Goal: Task Accomplishment & Management: Manage account settings

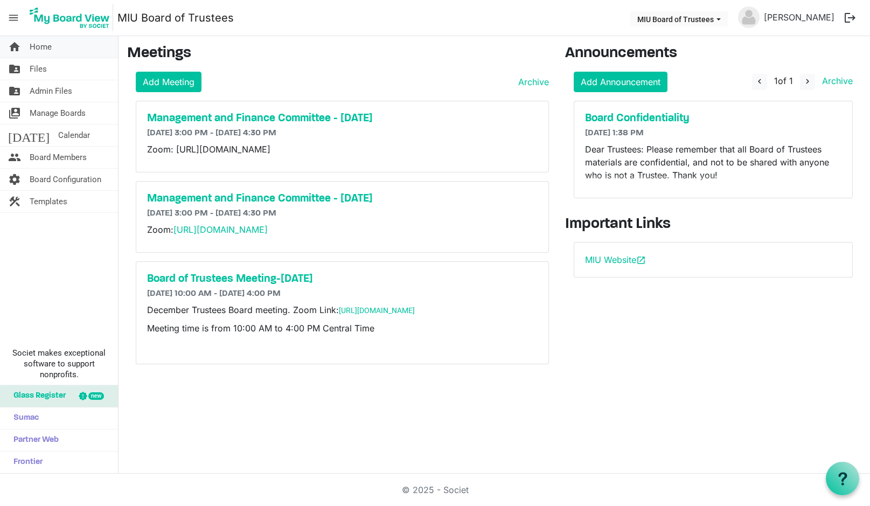
click at [46, 49] on span "Home" at bounding box center [41, 47] width 22 height 22
click at [73, 110] on span "Manage Boards" at bounding box center [58, 113] width 56 height 22
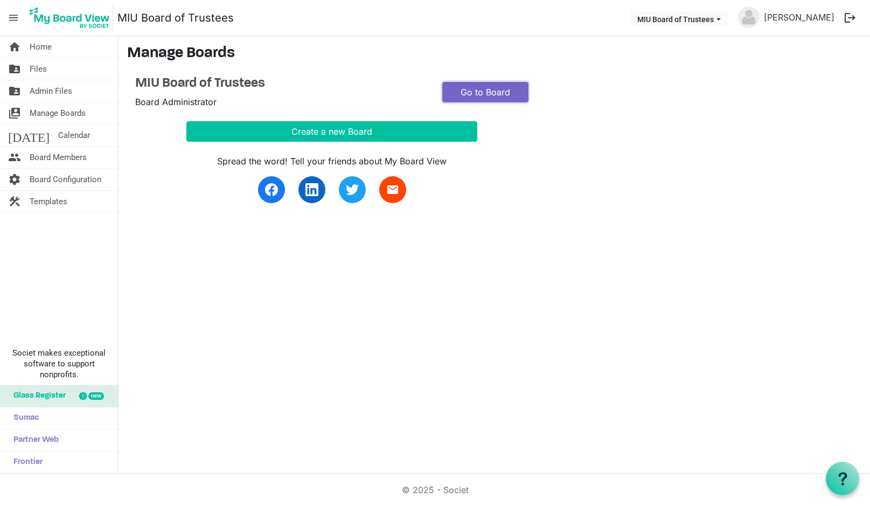
click at [461, 94] on link "Go to Board" at bounding box center [485, 92] width 86 height 20
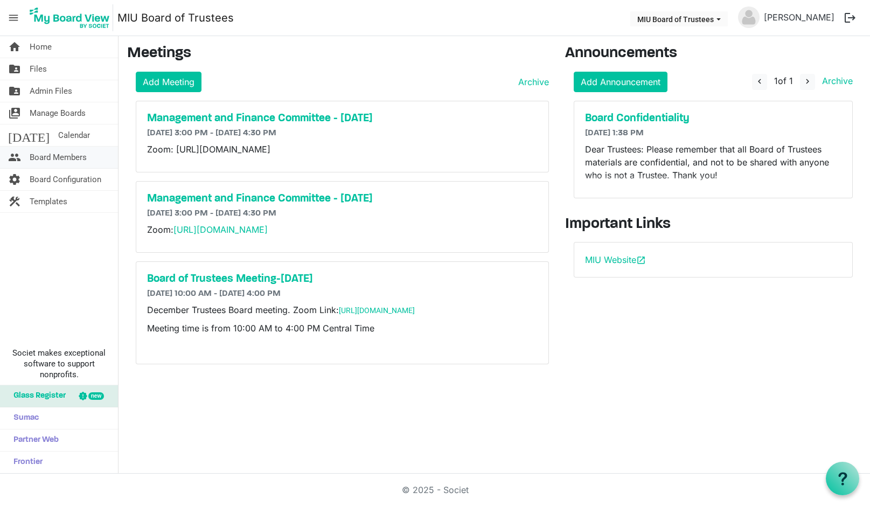
click at [78, 156] on span "Board Members" at bounding box center [58, 158] width 57 height 22
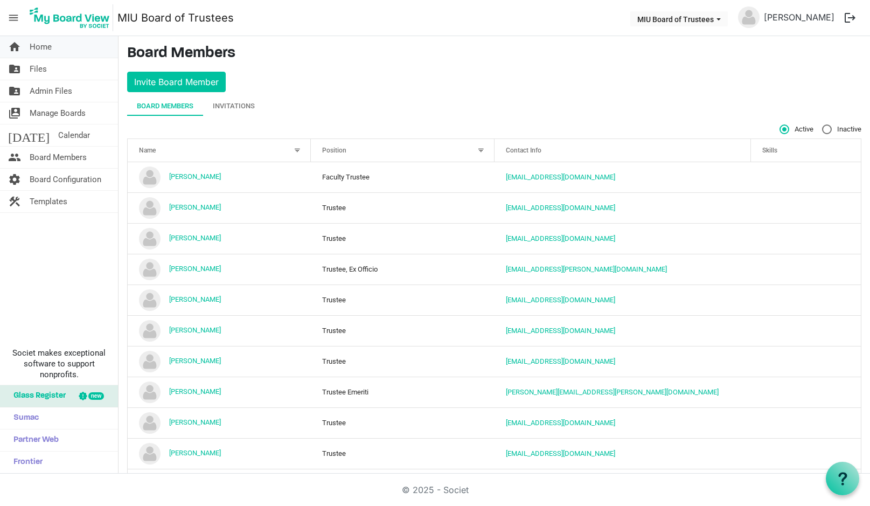
click at [55, 48] on link "home Home" at bounding box center [59, 47] width 118 height 22
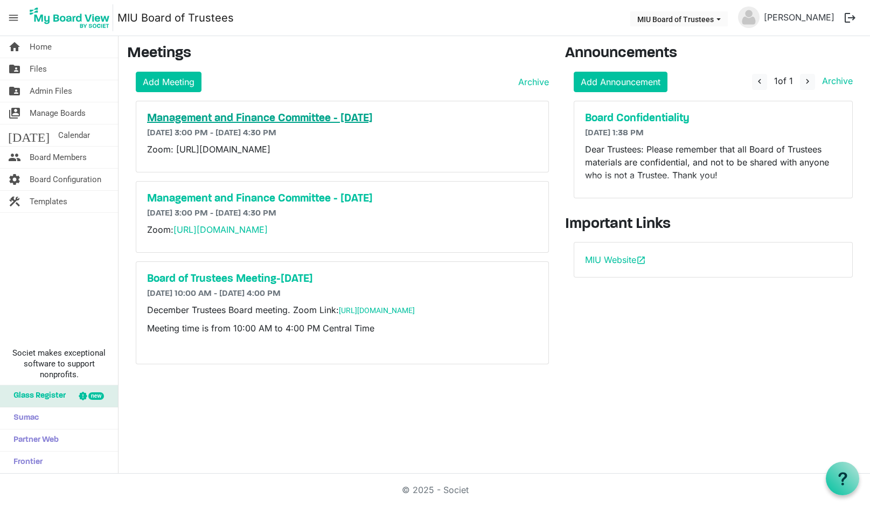
click at [243, 119] on h5 "Management and Finance Committee - [DATE]" at bounding box center [342, 118] width 391 height 13
click at [34, 155] on span "Board Members" at bounding box center [58, 158] width 57 height 22
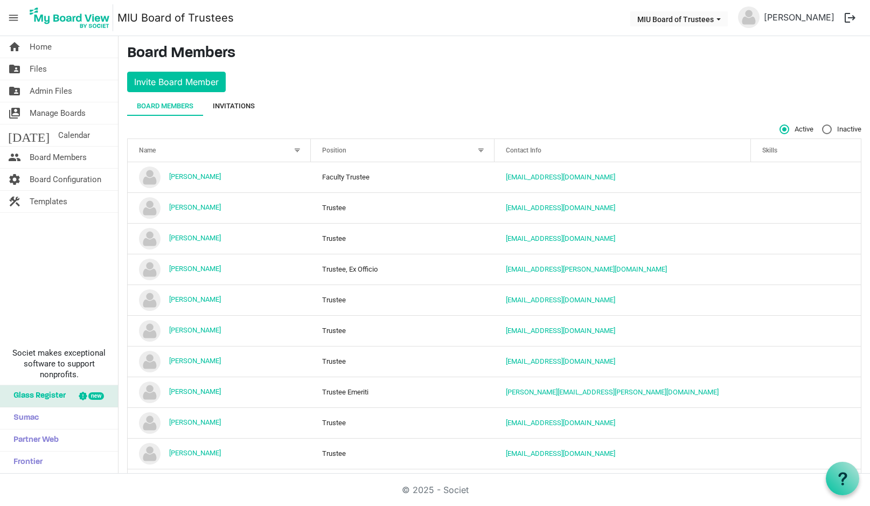
click at [248, 103] on div "Invitations" at bounding box center [234, 106] width 42 height 11
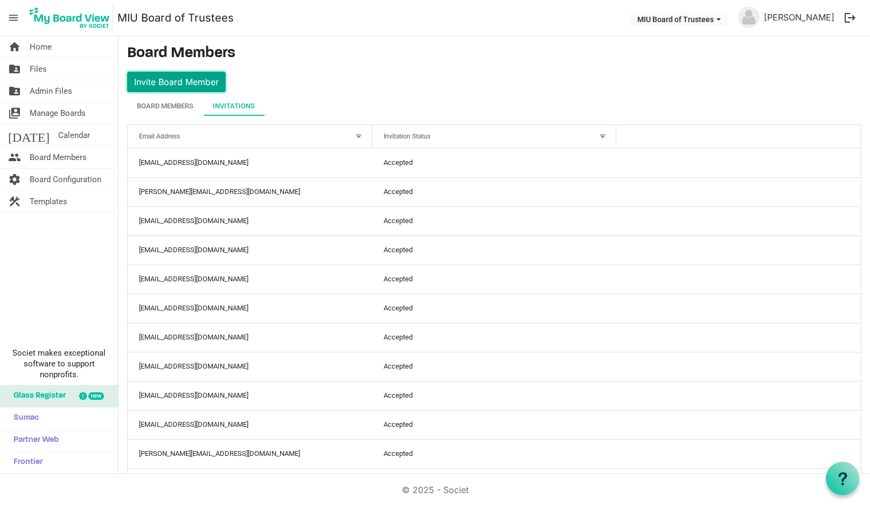
click at [184, 80] on button "Invite Board Member" at bounding box center [176, 82] width 99 height 20
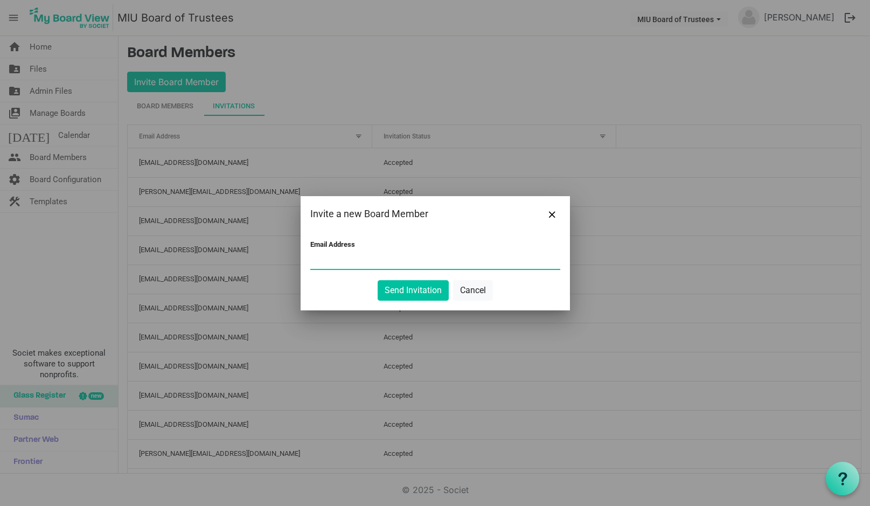
click at [336, 258] on input "Email Address" at bounding box center [435, 261] width 250 height 16
type input "melissa.pearson@miu.edu"
click at [405, 287] on button "Send Invitation" at bounding box center [413, 290] width 71 height 20
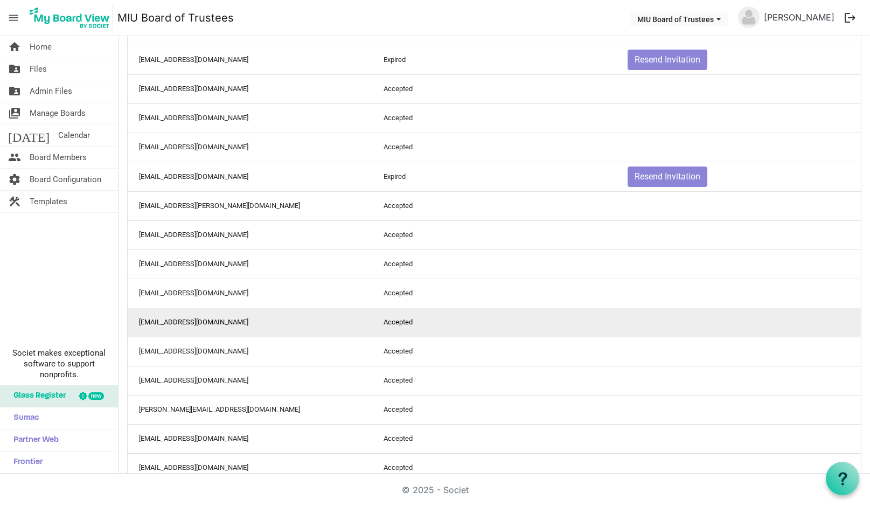
scroll to position [503, 0]
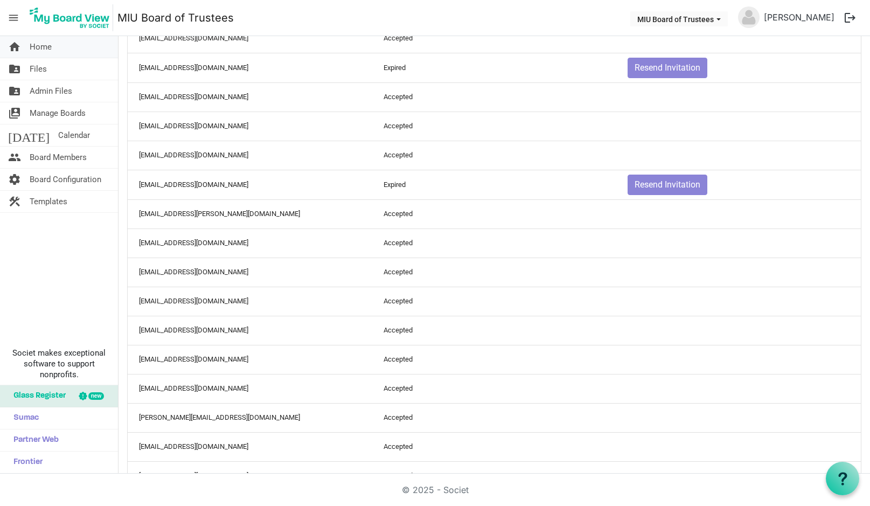
click at [44, 50] on span "Home" at bounding box center [41, 47] width 22 height 22
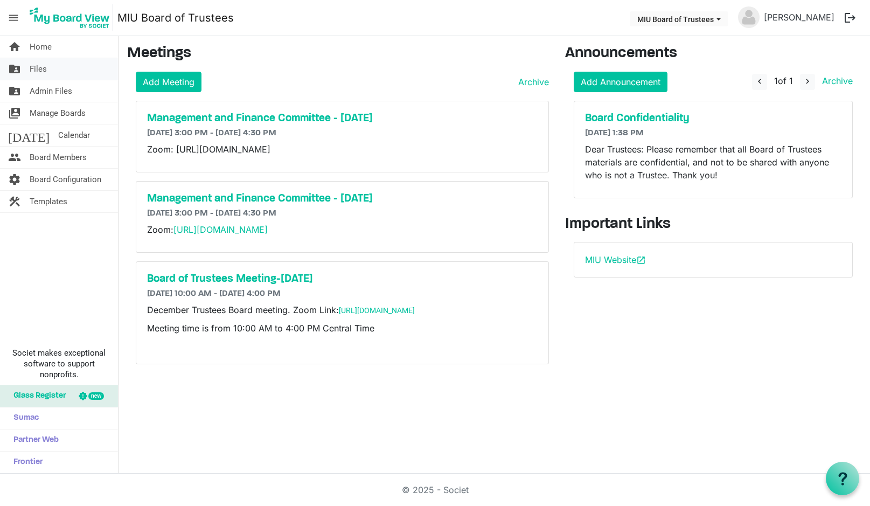
click at [38, 68] on span "Files" at bounding box center [38, 69] width 17 height 22
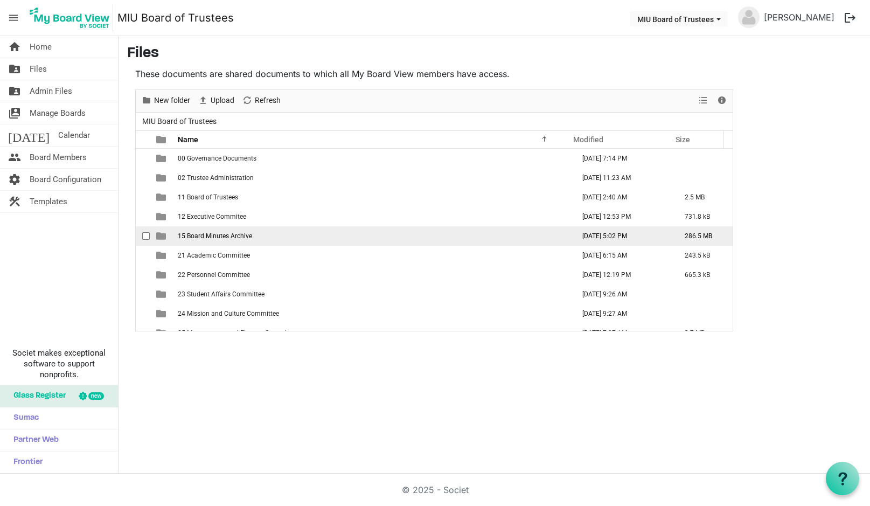
click at [210, 234] on span "15 Board Minutes Archive" at bounding box center [215, 236] width 74 height 8
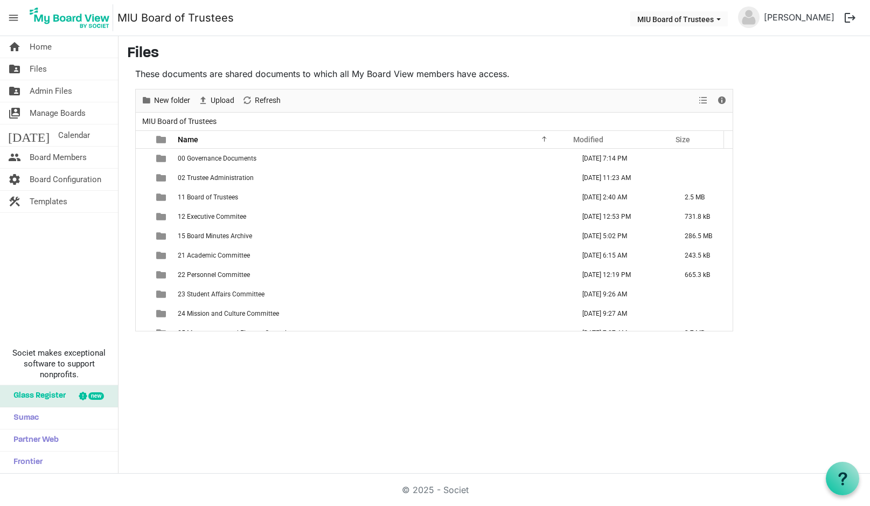
click at [210, 234] on span "15 Board Minutes Archive" at bounding box center [215, 236] width 74 height 8
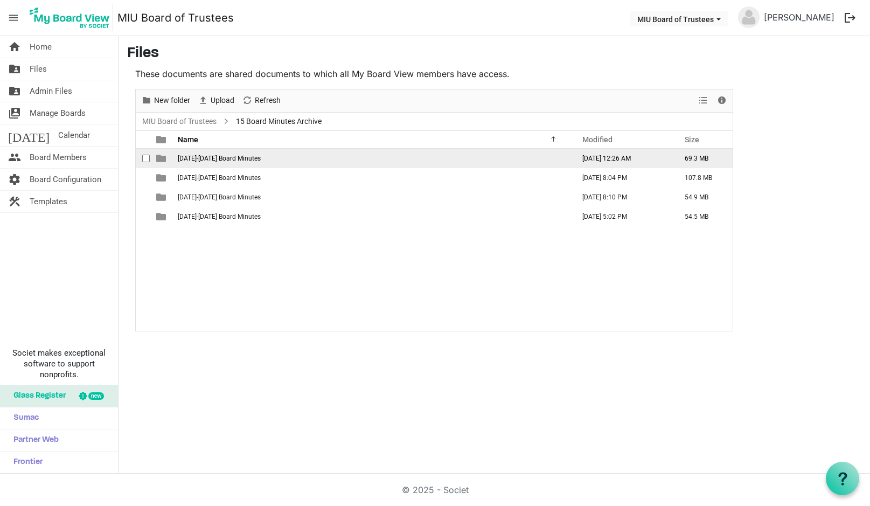
click at [161, 158] on span "is template cell column header type" at bounding box center [161, 159] width 10 height 10
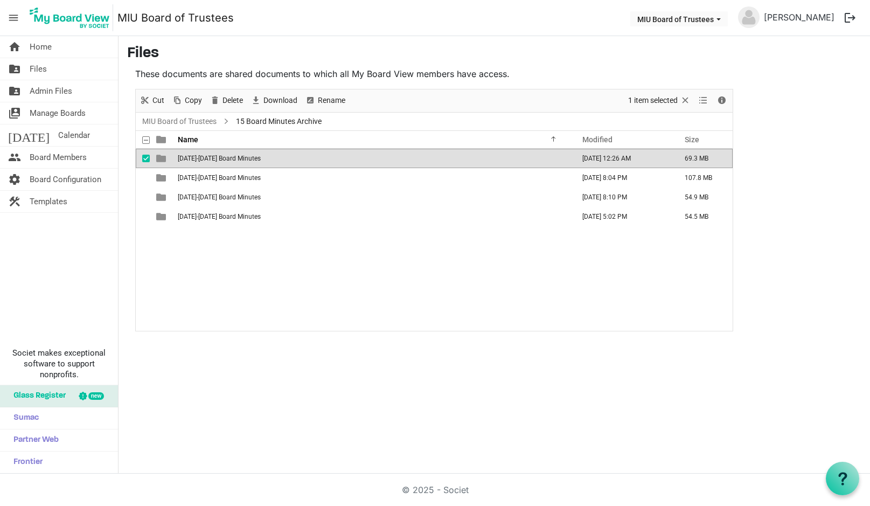
click at [161, 158] on span "is template cell column header type" at bounding box center [161, 159] width 10 height 10
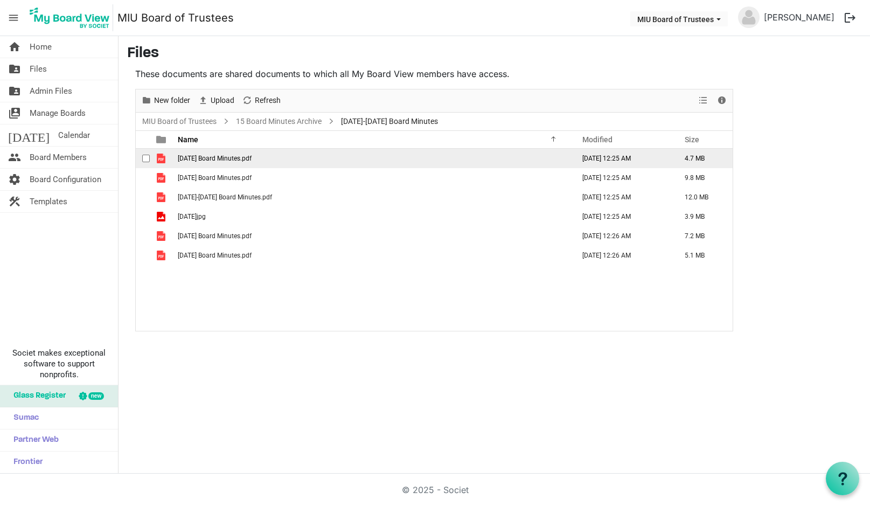
click at [162, 161] on span "is template cell column header type" at bounding box center [161, 159] width 10 height 10
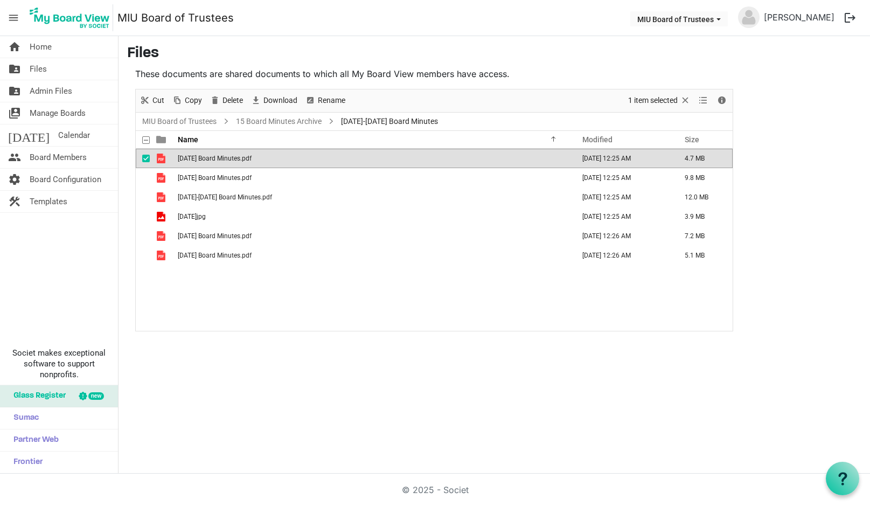
click at [162, 161] on span "is template cell column header type" at bounding box center [161, 159] width 10 height 10
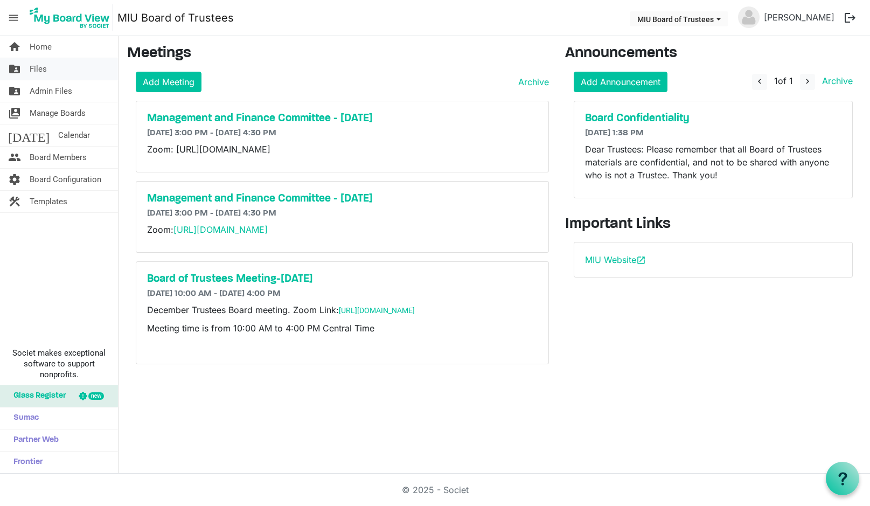
click at [38, 69] on span "Files" at bounding box center [38, 69] width 17 height 22
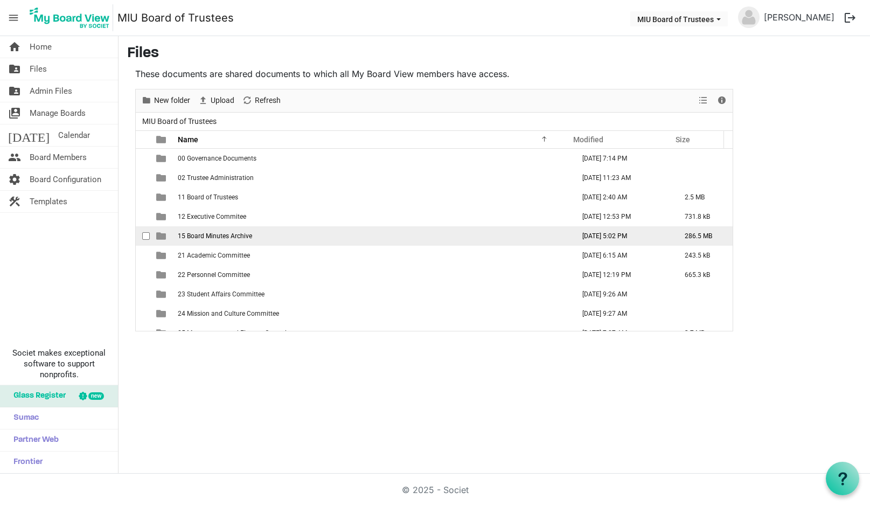
click at [190, 239] on span "15 Board Minutes Archive" at bounding box center [215, 236] width 74 height 8
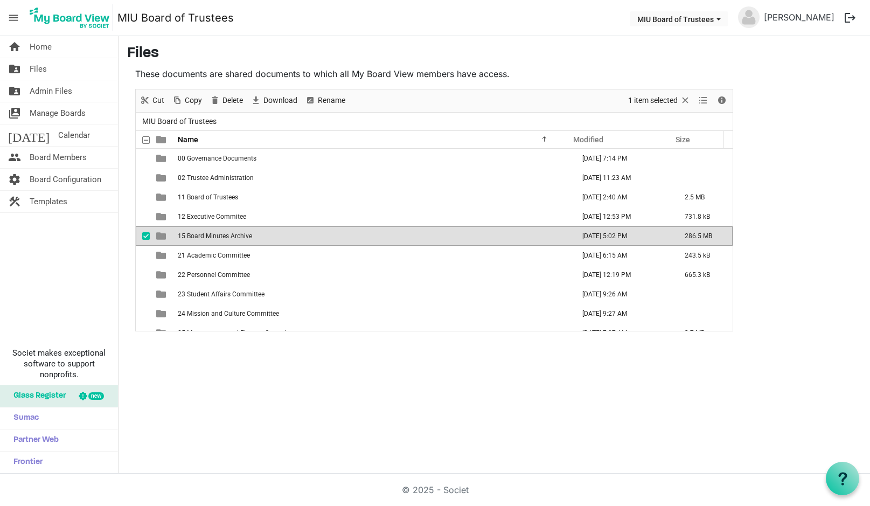
click at [190, 239] on span "15 Board Minutes Archive" at bounding box center [215, 236] width 74 height 8
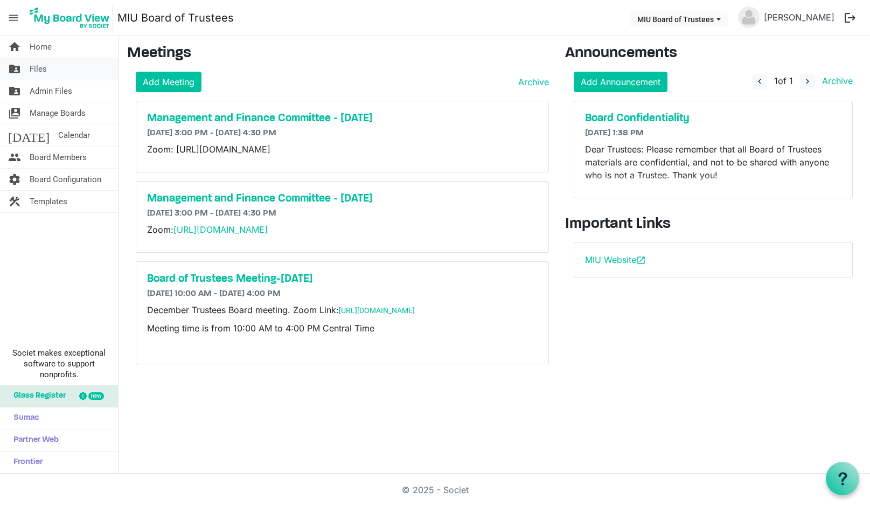
click at [35, 68] on span "Files" at bounding box center [38, 69] width 17 height 22
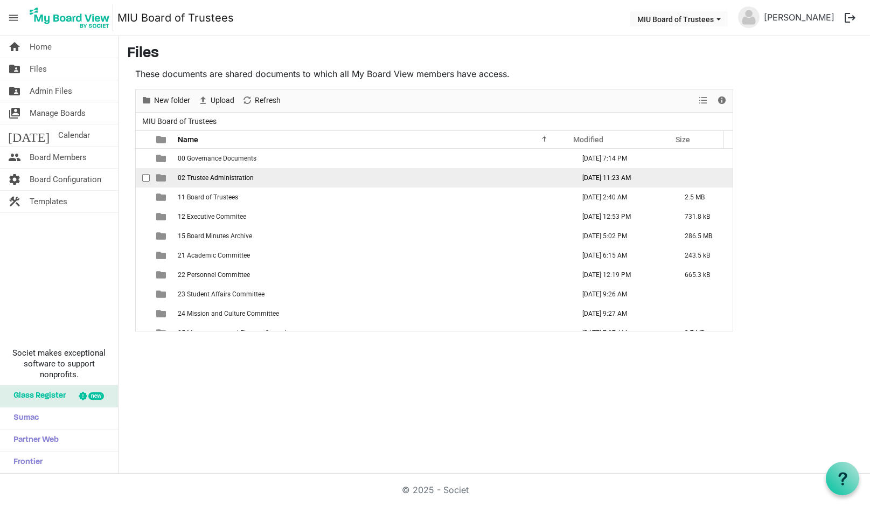
click at [206, 179] on span "02 Trustee Administration" at bounding box center [216, 178] width 76 height 8
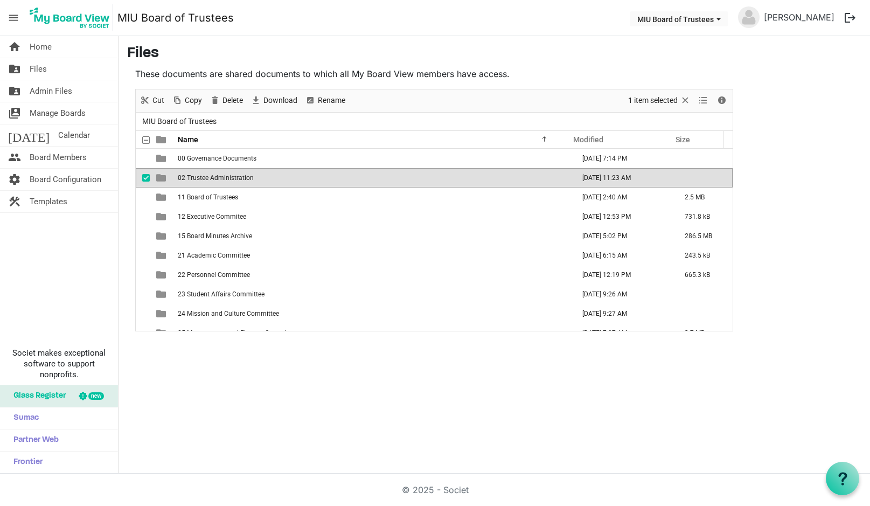
click at [206, 179] on span "02 Trustee Administration" at bounding box center [216, 178] width 76 height 8
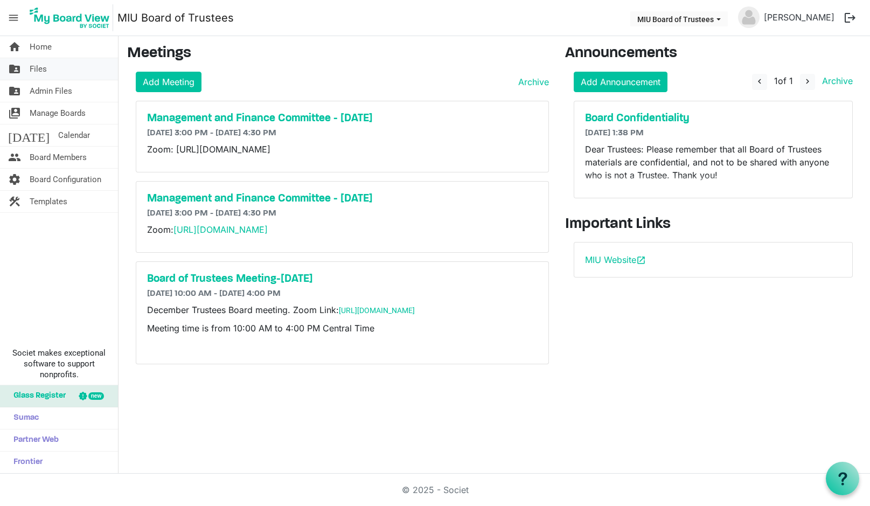
click at [39, 72] on span "Files" at bounding box center [38, 69] width 17 height 22
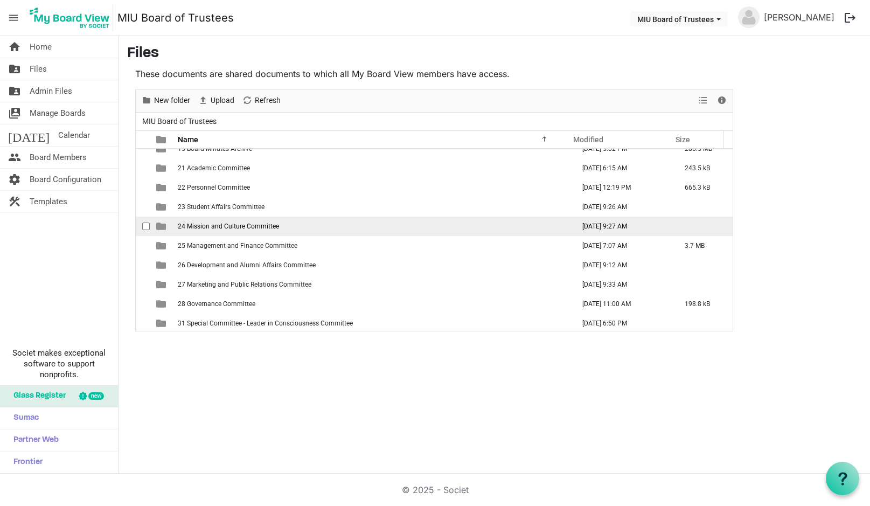
scroll to position [89, 0]
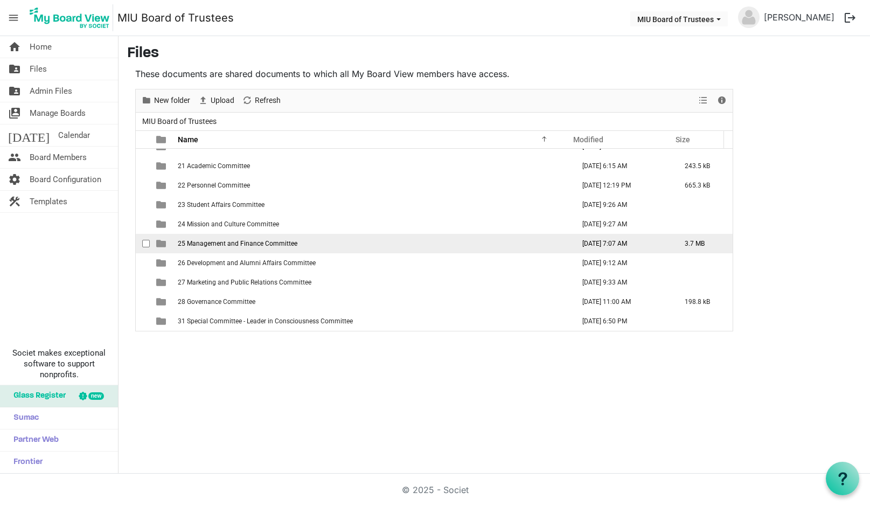
click at [227, 245] on span "25 Management and Finance Committee" at bounding box center [238, 244] width 120 height 8
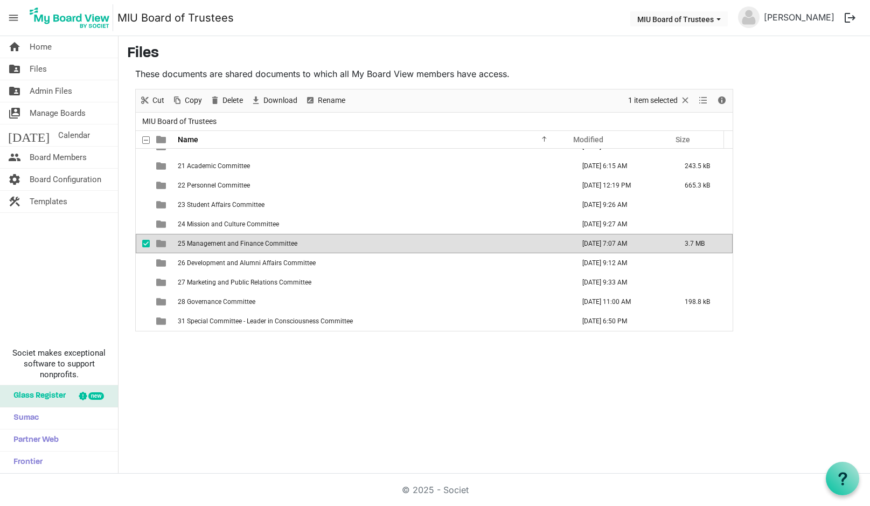
click at [227, 245] on span "25 Management and Finance Committee" at bounding box center [238, 244] width 120 height 8
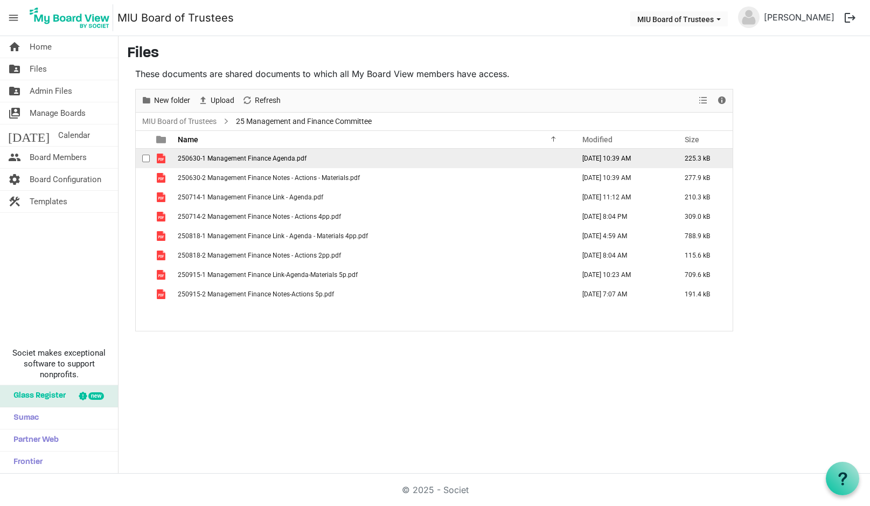
click at [256, 159] on span "250630-1 Management Finance Agenda.pdf" at bounding box center [242, 159] width 129 height 8
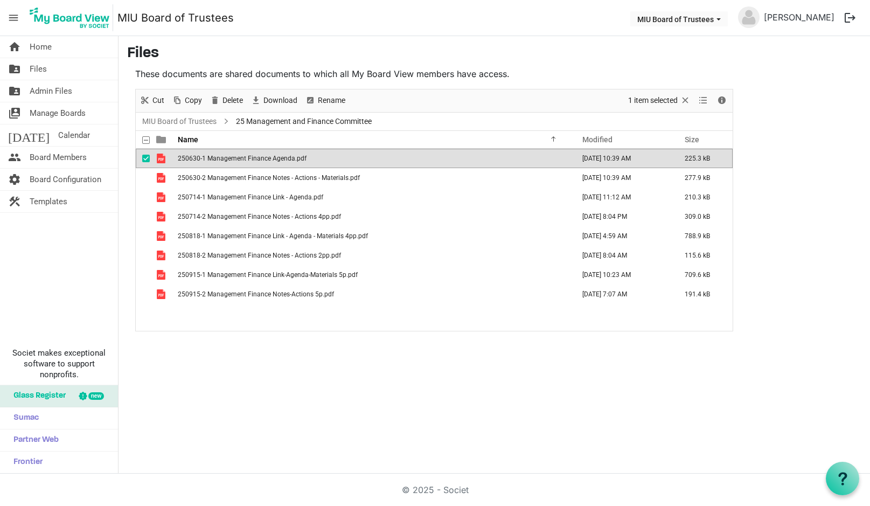
click at [256, 159] on span "250630-1 Management Finance Agenda.pdf" at bounding box center [242, 159] width 129 height 8
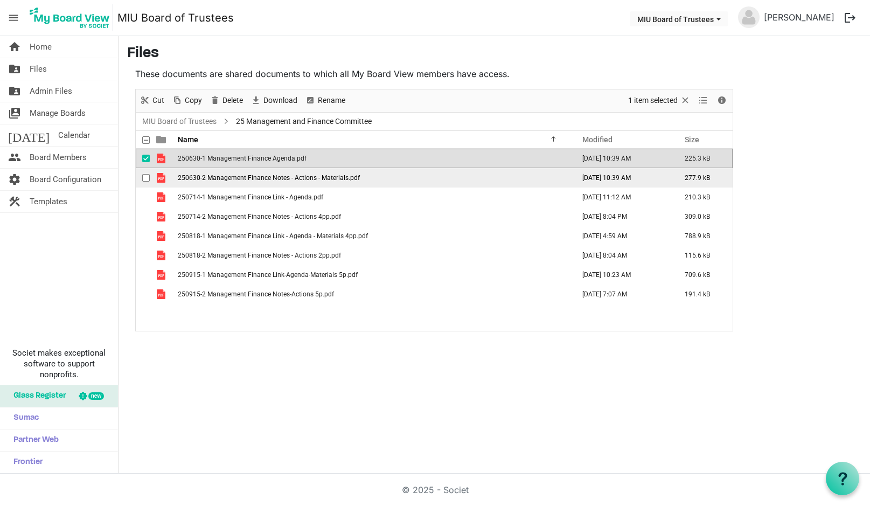
click at [210, 177] on span "250630-2 Management Finance Notes - Actions - Materials.pdf" at bounding box center [269, 178] width 182 height 8
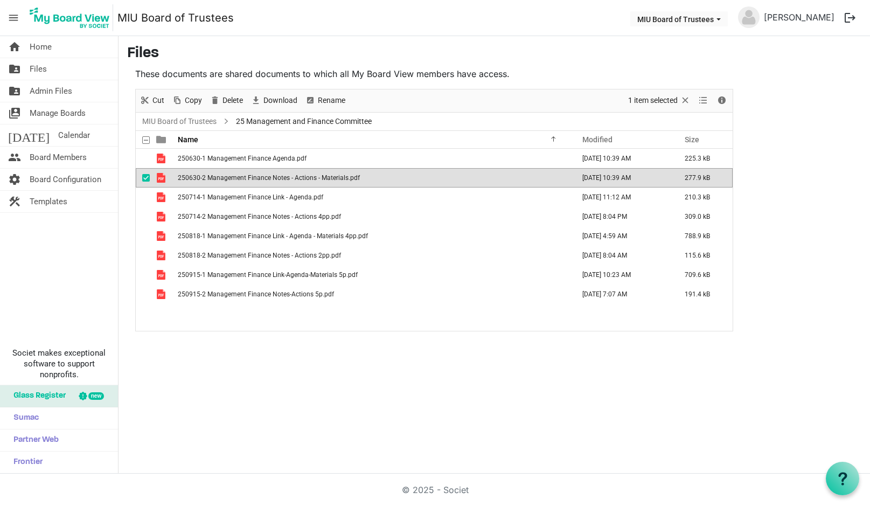
click at [210, 177] on span "250630-2 Management Finance Notes - Actions - Materials.pdf" at bounding box center [269, 178] width 182 height 8
click at [135, 178] on div "New folder Upload Cut Copy Paste Delete Download Rename Sort by Refresh 1 item …" at bounding box center [434, 210] width 598 height 242
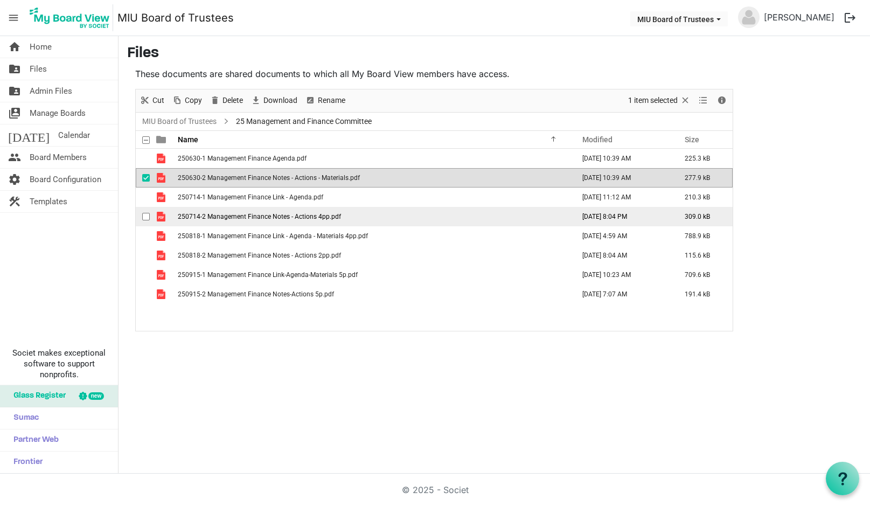
click at [262, 214] on span "250714-2 Management Finance Notes - Actions 4pp.pdf" at bounding box center [259, 217] width 163 height 8
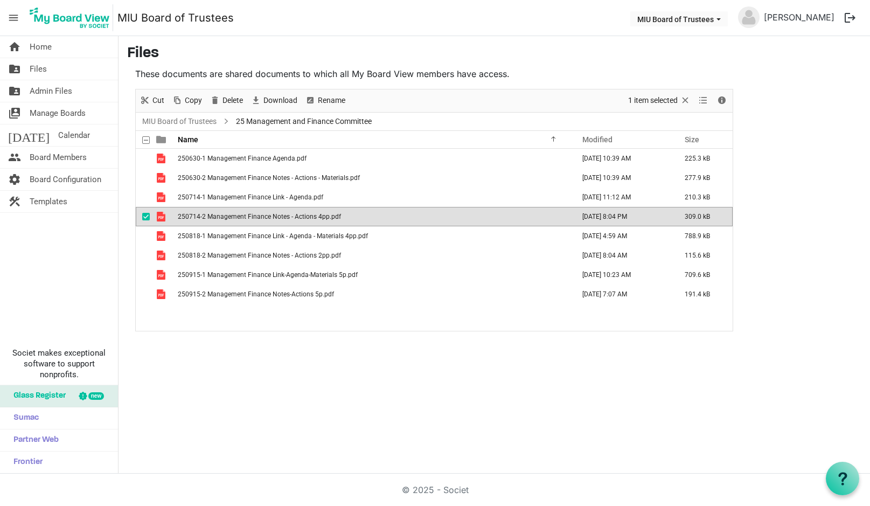
click at [262, 214] on span "250714-2 Management Finance Notes - Actions 4pp.pdf" at bounding box center [259, 217] width 163 height 8
click at [192, 123] on link "MIU Board of Trustees" at bounding box center [179, 121] width 79 height 13
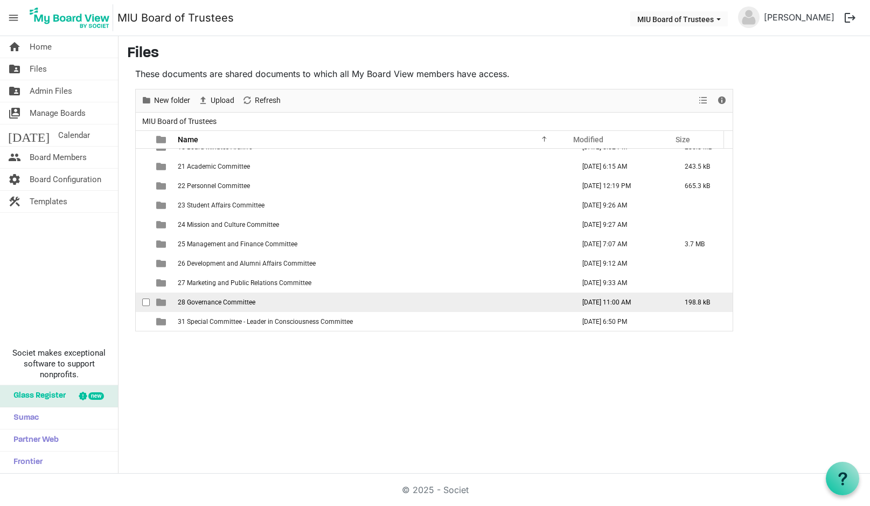
scroll to position [89, 0]
click at [224, 304] on span "28 Governance Committee" at bounding box center [217, 302] width 78 height 8
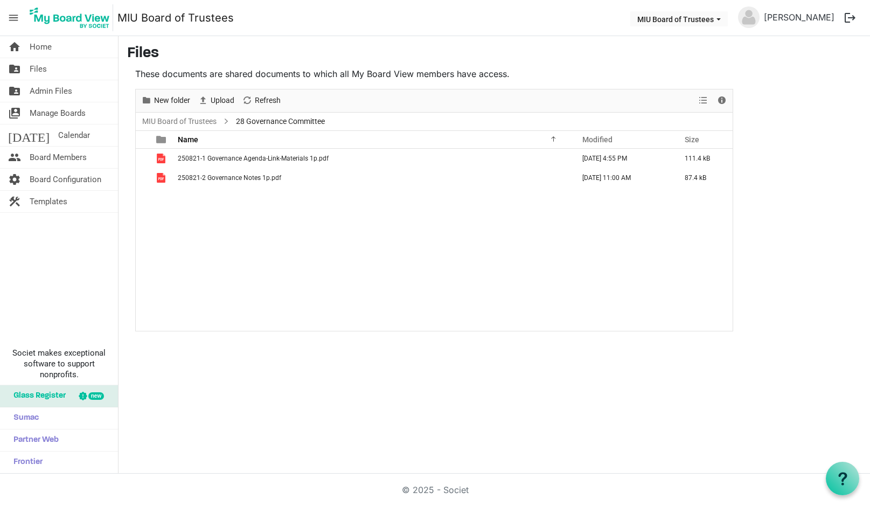
scroll to position [0, 0]
drag, startPoint x: 192, startPoint y: 121, endPoint x: 197, endPoint y: 126, distance: 6.9
click at [193, 123] on link "MIU Board of Trustees" at bounding box center [179, 121] width 79 height 13
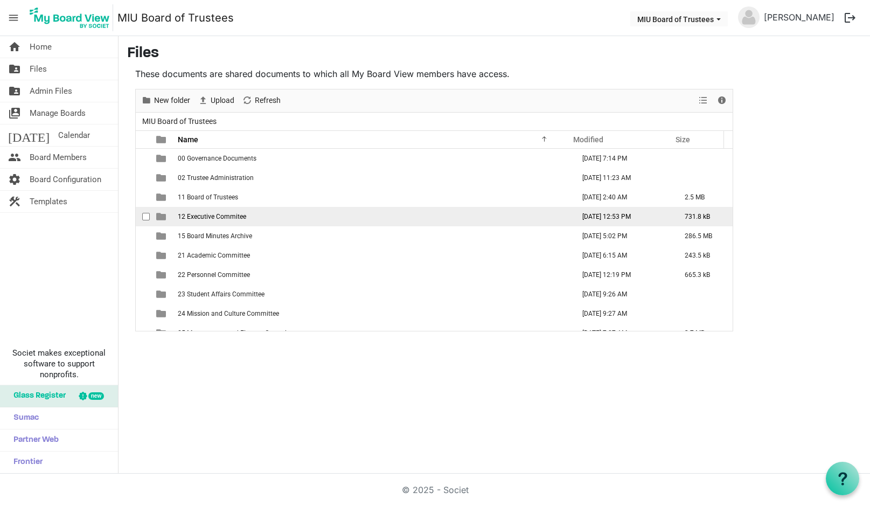
click at [234, 216] on span "12 Executive Commitee" at bounding box center [212, 217] width 68 height 8
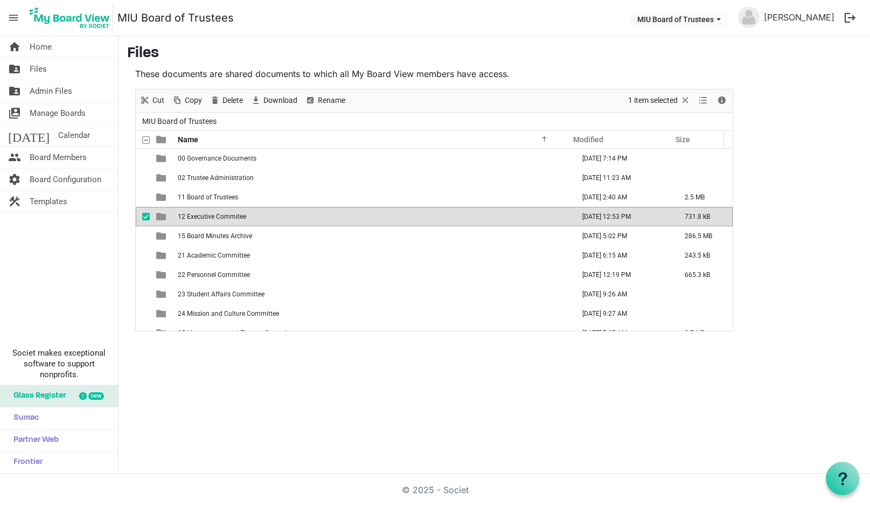
click at [234, 216] on span "12 Executive Commitee" at bounding box center [212, 217] width 68 height 8
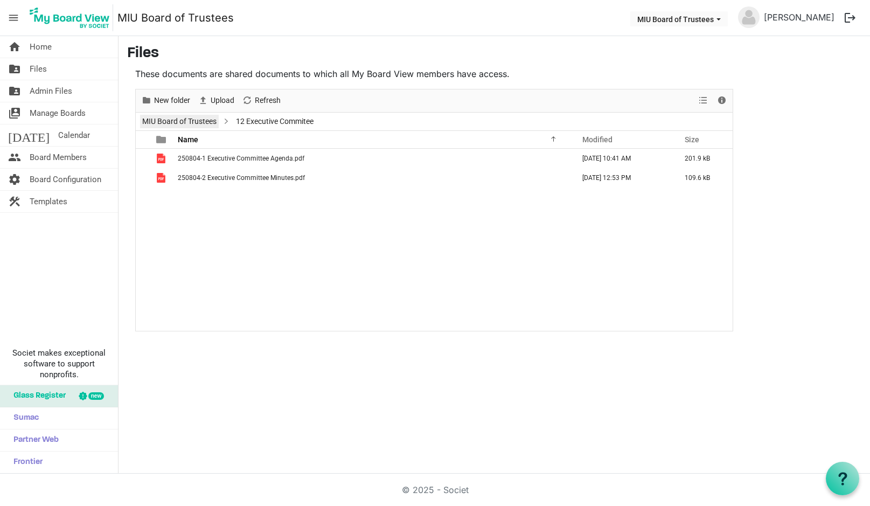
click at [182, 122] on link "MIU Board of Trustees" at bounding box center [179, 121] width 79 height 13
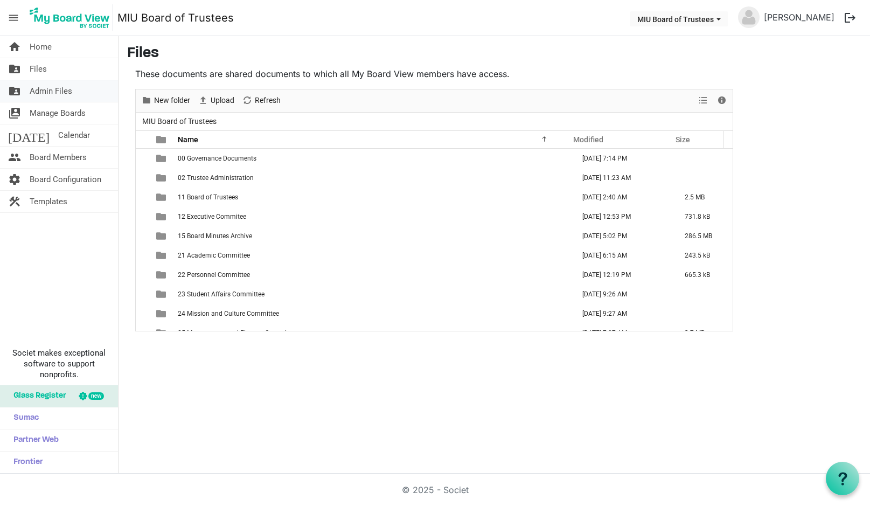
click at [58, 93] on span "Admin Files" at bounding box center [51, 91] width 43 height 22
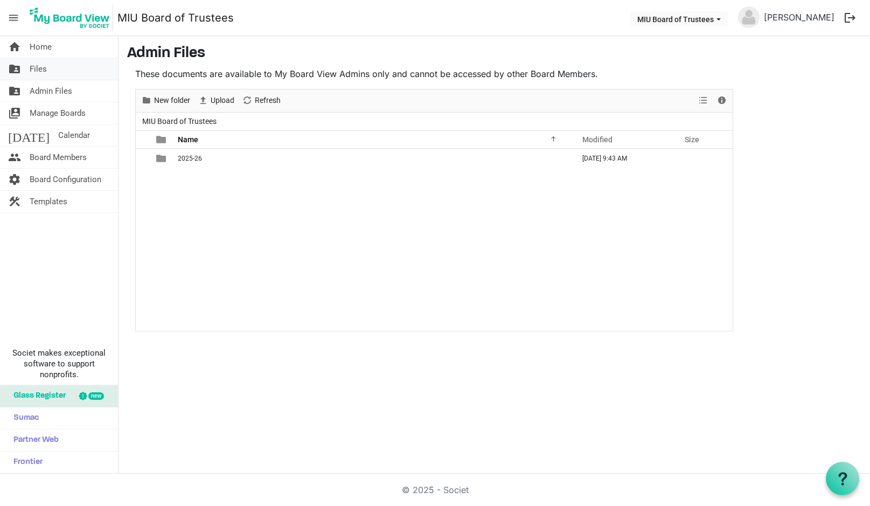
click at [49, 69] on link "folder_shared Files" at bounding box center [59, 69] width 118 height 22
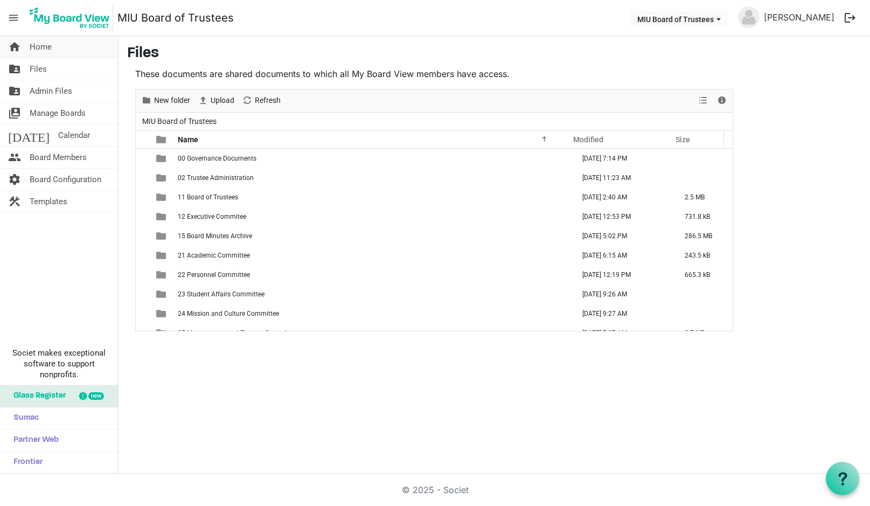
click at [40, 45] on span "Home" at bounding box center [41, 47] width 22 height 22
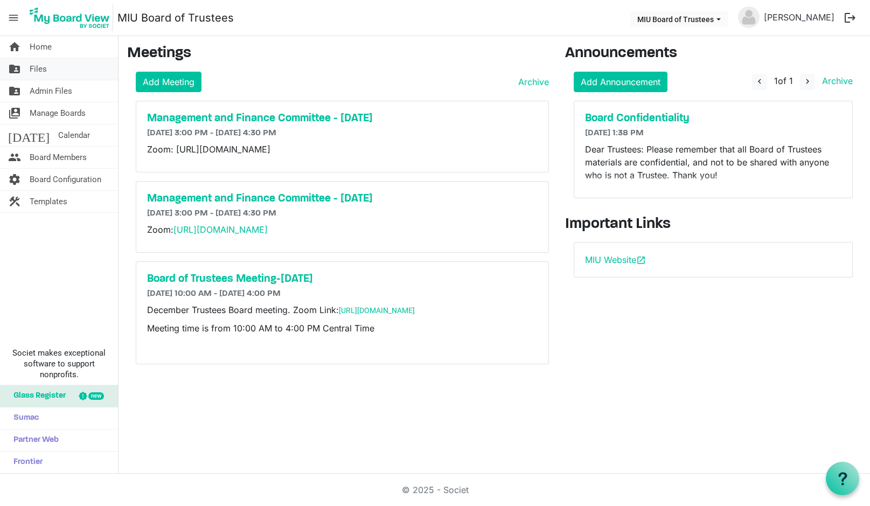
click at [40, 67] on span "Files" at bounding box center [38, 69] width 17 height 22
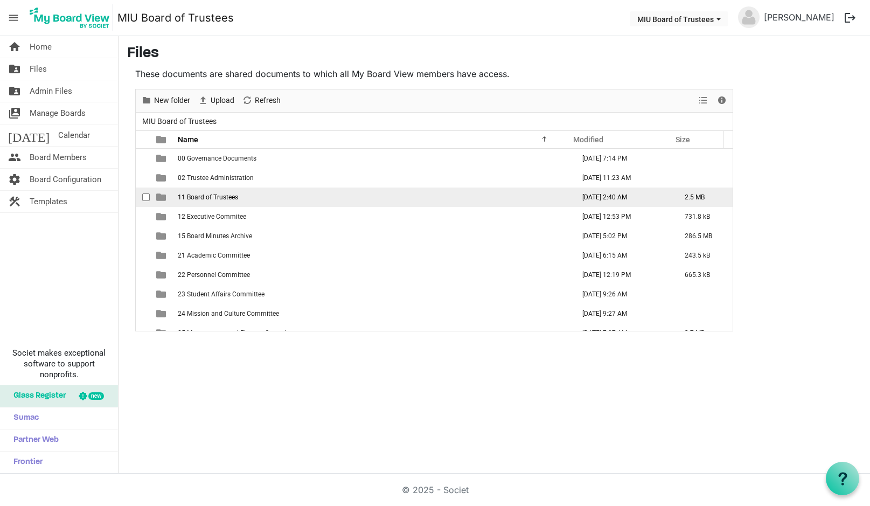
click at [218, 200] on span "11 Board of Trustees" at bounding box center [208, 197] width 60 height 8
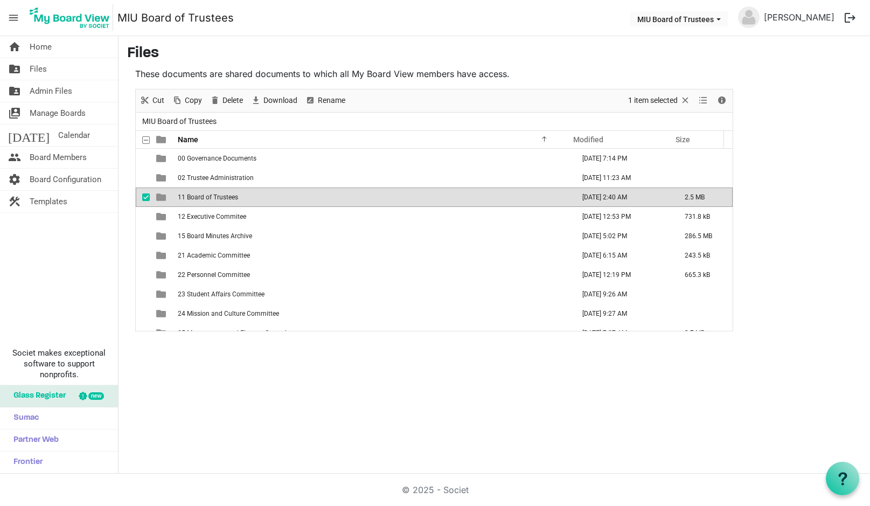
click at [218, 200] on span "11 Board of Trustees" at bounding box center [208, 197] width 60 height 8
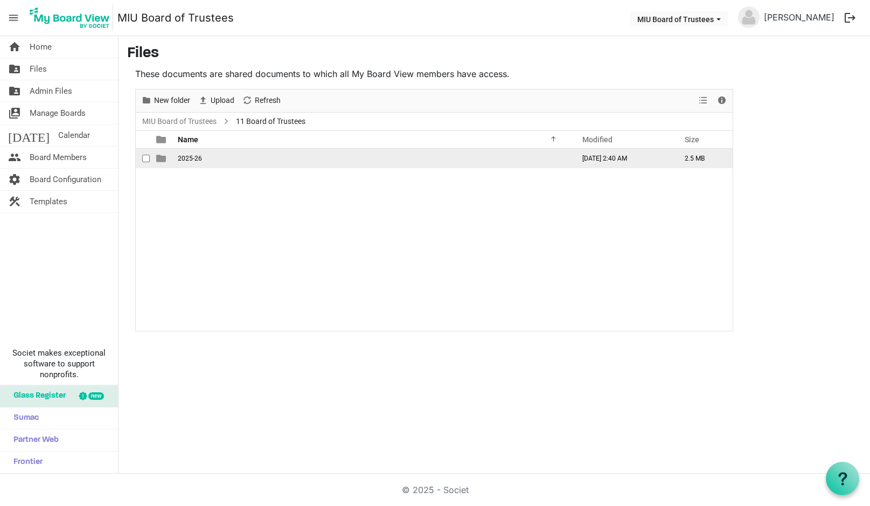
click at [181, 161] on span "2025-26" at bounding box center [190, 159] width 24 height 8
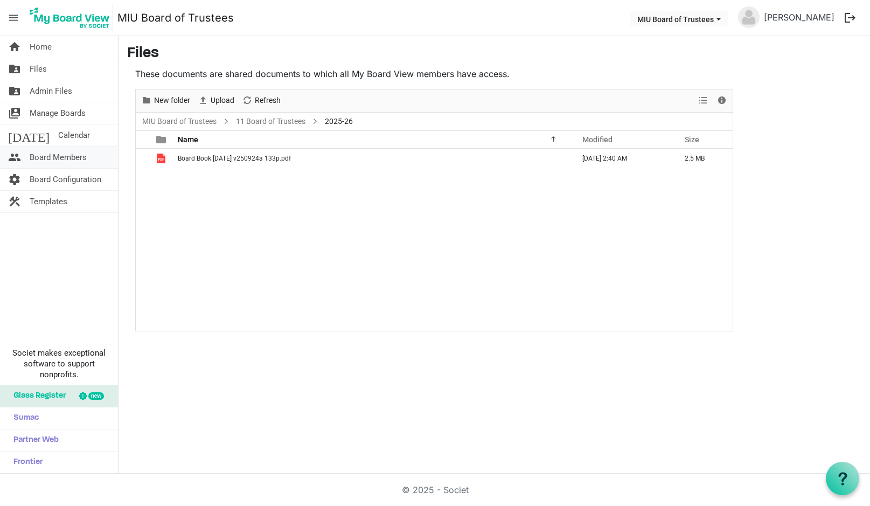
click at [77, 154] on span "Board Members" at bounding box center [58, 158] width 57 height 22
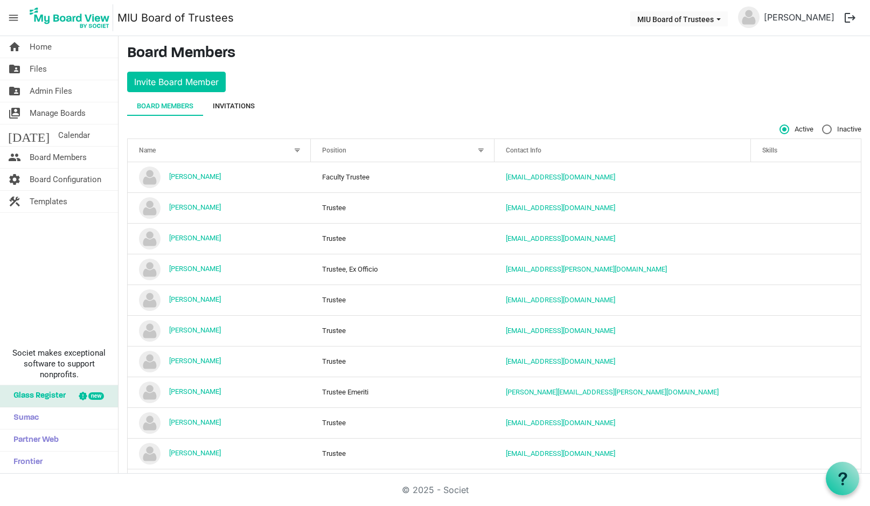
click at [228, 103] on div "Invitations" at bounding box center [234, 106] width 42 height 11
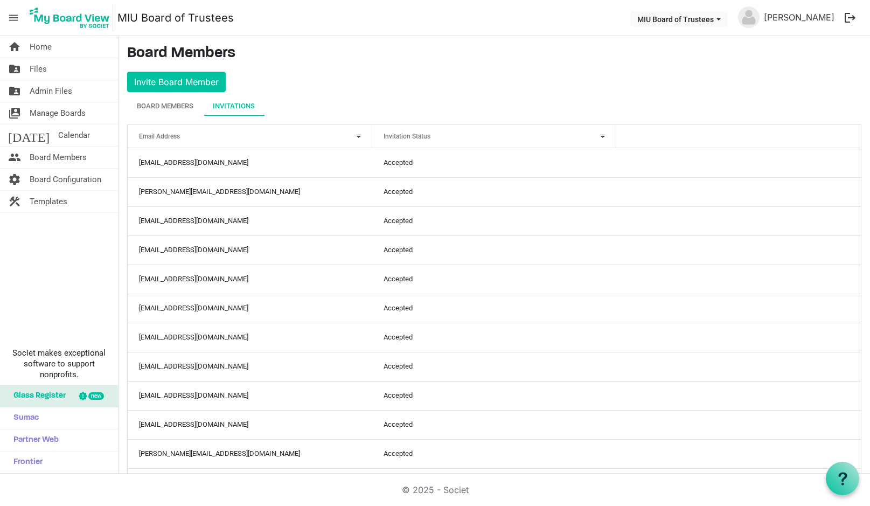
click at [597, 136] on div at bounding box center [603, 136] width 12 height 12
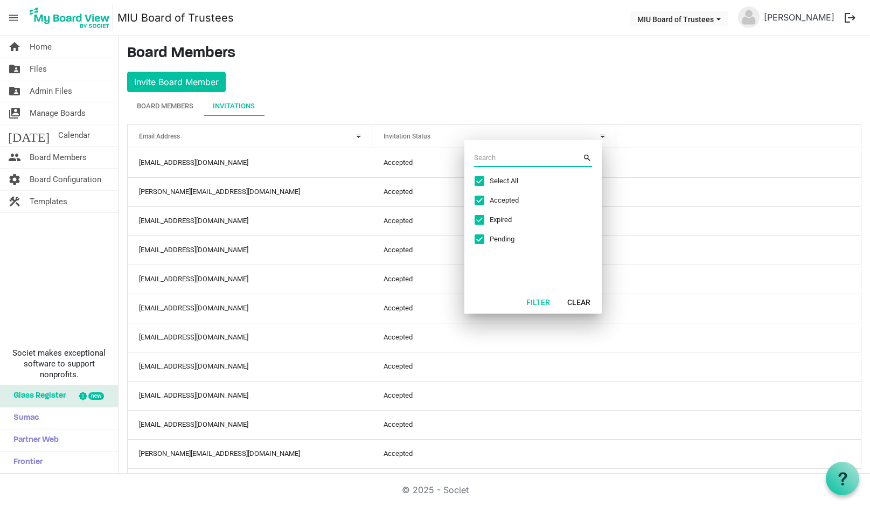
drag, startPoint x: 496, startPoint y: 184, endPoint x: 504, endPoint y: 184, distance: 8.1
click at [500, 184] on span "Select All" at bounding box center [530, 181] width 81 height 10
checkbox input "false"
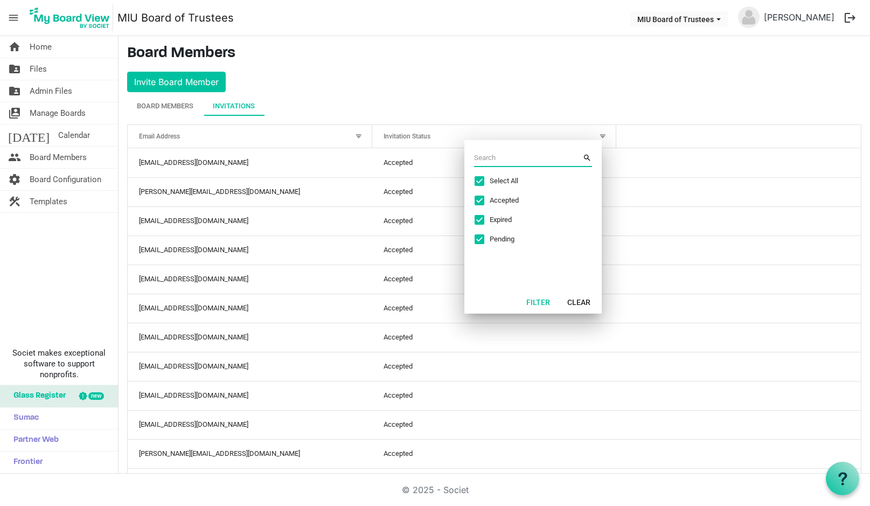
checkbox input "false"
click at [496, 217] on span "Expired" at bounding box center [530, 220] width 81 height 10
checkbox input "true"
click at [540, 302] on button "Filter" at bounding box center [538, 301] width 38 height 15
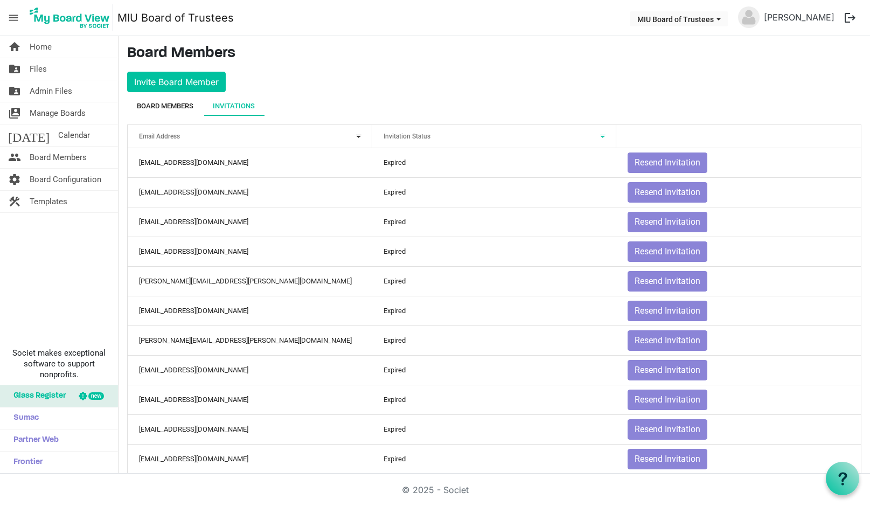
click at [177, 103] on div "Board Members" at bounding box center [165, 106] width 57 height 11
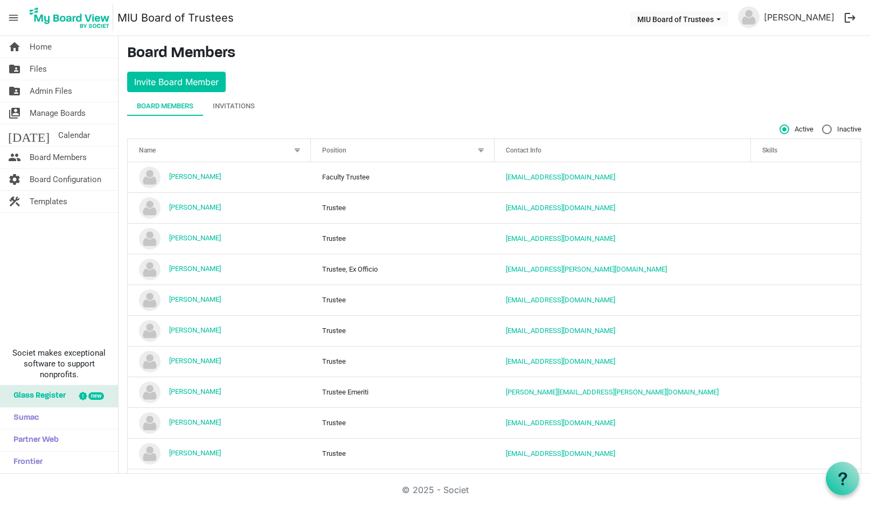
click at [475, 151] on div at bounding box center [481, 150] width 12 height 12
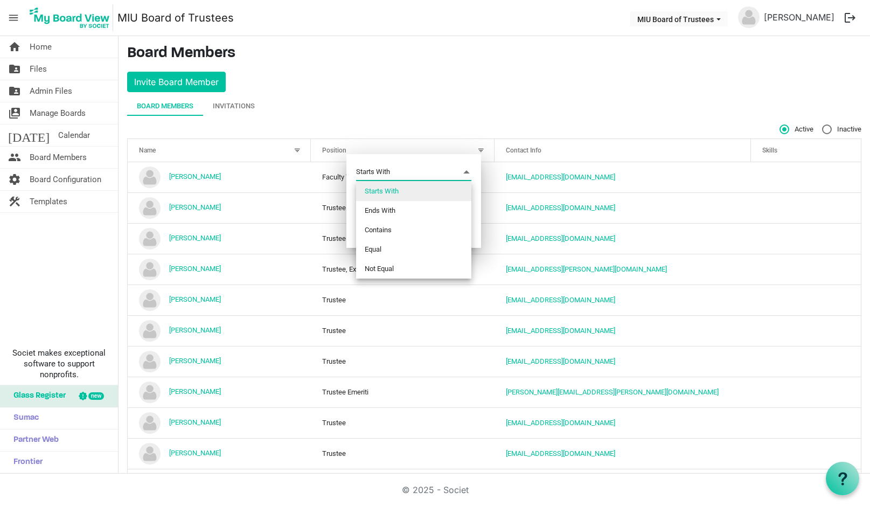
click at [393, 174] on span "Starts With Starts With" at bounding box center [413, 172] width 115 height 17
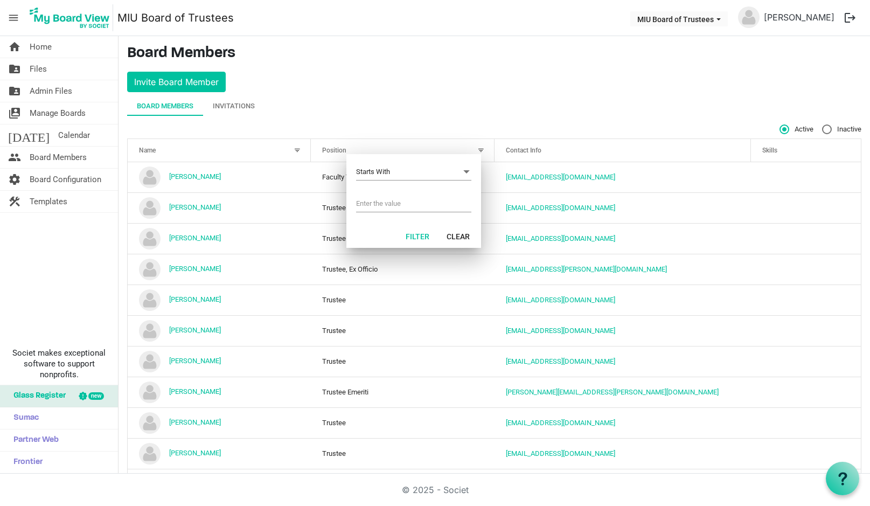
drag, startPoint x: 350, startPoint y: 195, endPoint x: 355, endPoint y: 199, distance: 6.9
click at [349, 195] on div "Starts With Starts With" at bounding box center [413, 189] width 135 height 70
click at [377, 201] on input "Filter menu dialog" at bounding box center [413, 204] width 115 height 16
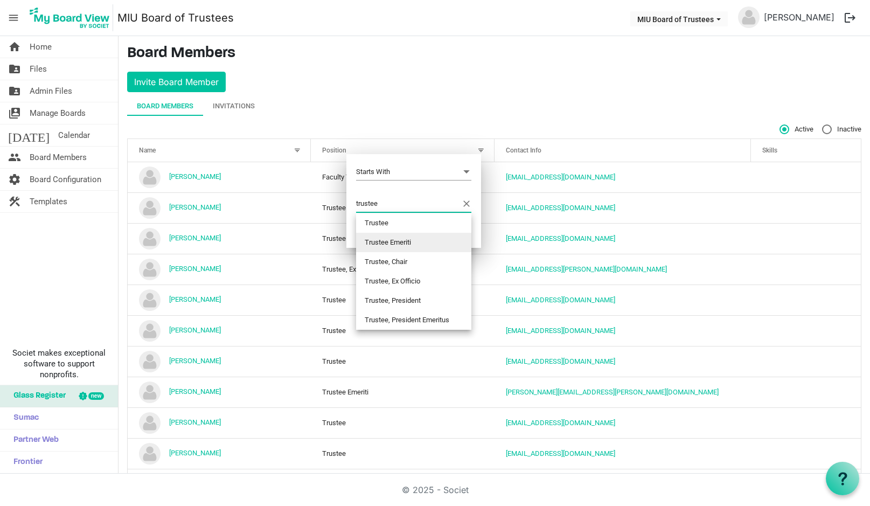
click at [394, 240] on li "Trustee Emeriti" at bounding box center [413, 242] width 115 height 19
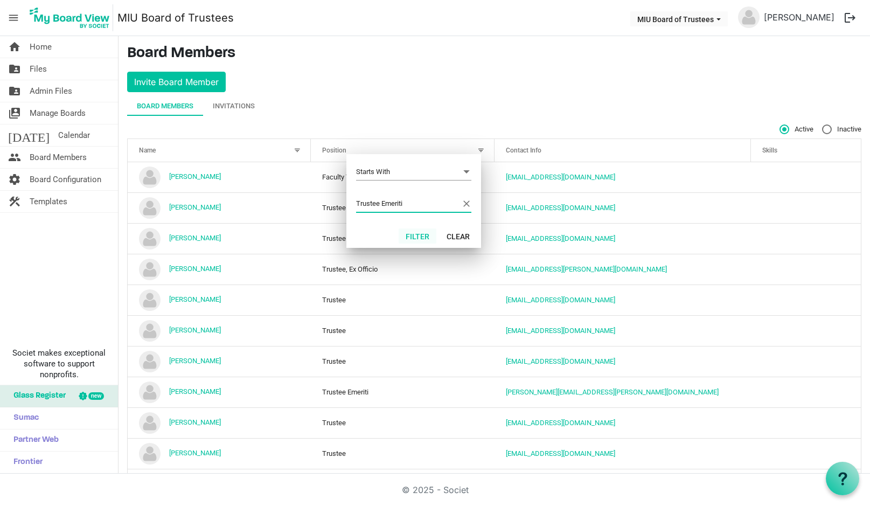
type input "Trustee Emeriti"
click at [420, 235] on button "Filter" at bounding box center [418, 235] width 38 height 15
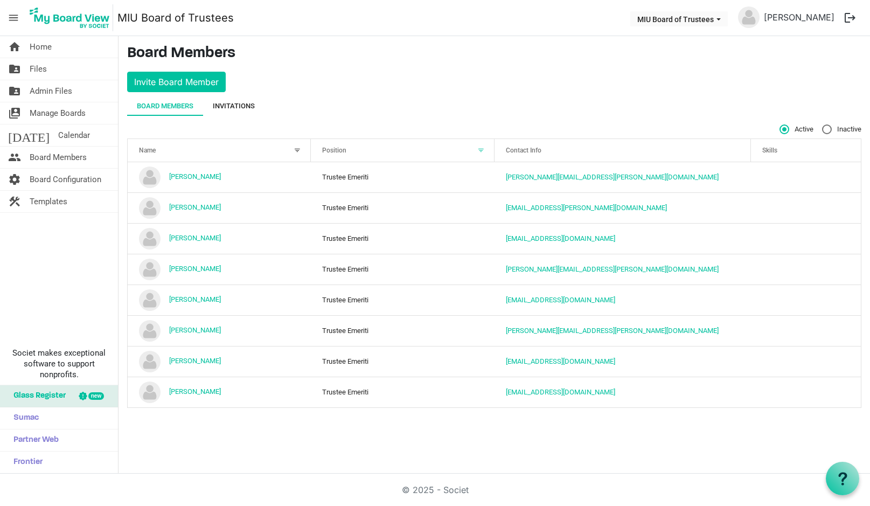
click at [237, 103] on div "Invitations" at bounding box center [234, 106] width 42 height 11
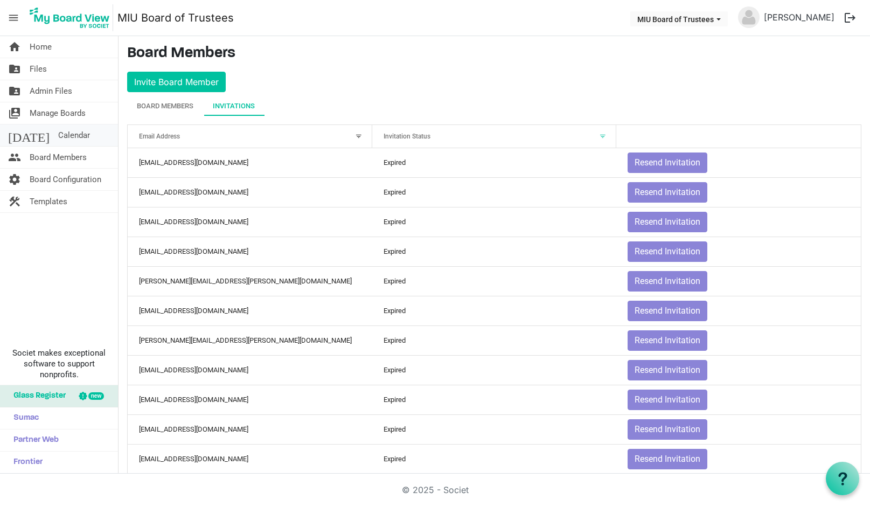
click at [58, 135] on span "Calendar" at bounding box center [74, 135] width 32 height 22
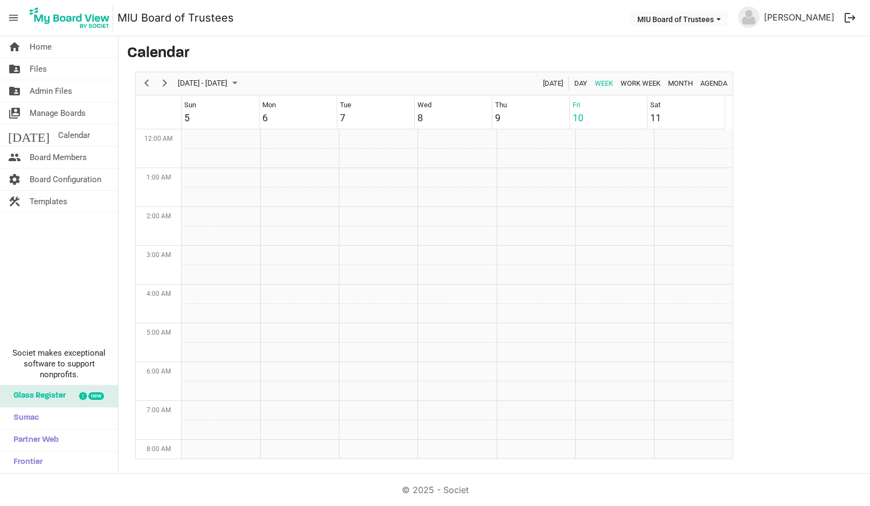
scroll to position [349, 0]
click at [682, 83] on span "Month" at bounding box center [680, 83] width 27 height 13
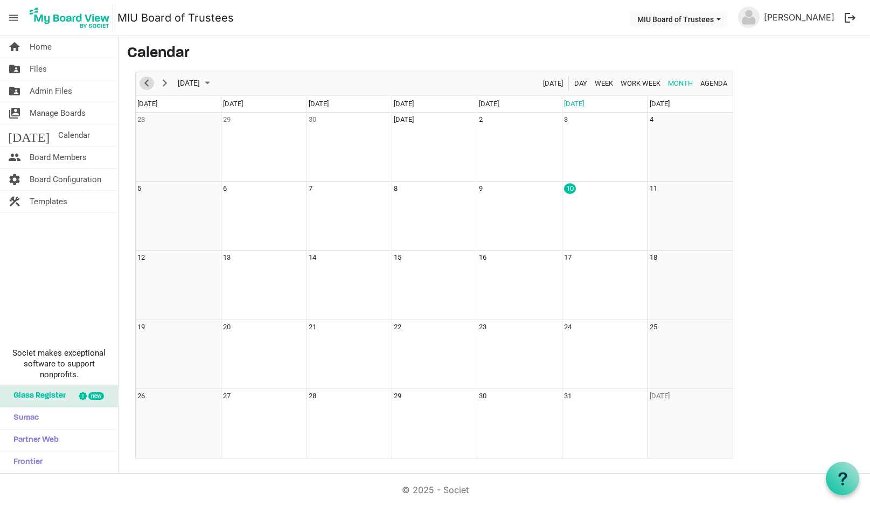
click at [150, 80] on span "Previous" at bounding box center [146, 83] width 13 height 13
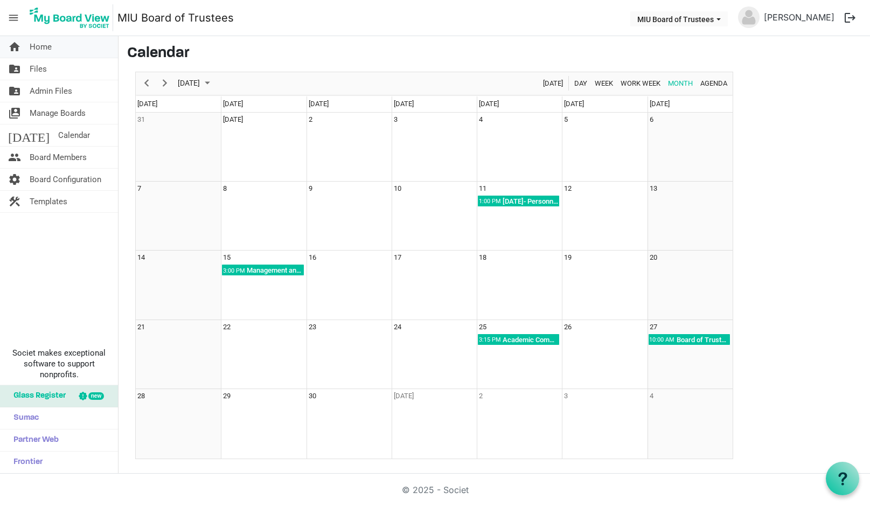
click at [47, 48] on span "Home" at bounding box center [41, 47] width 22 height 22
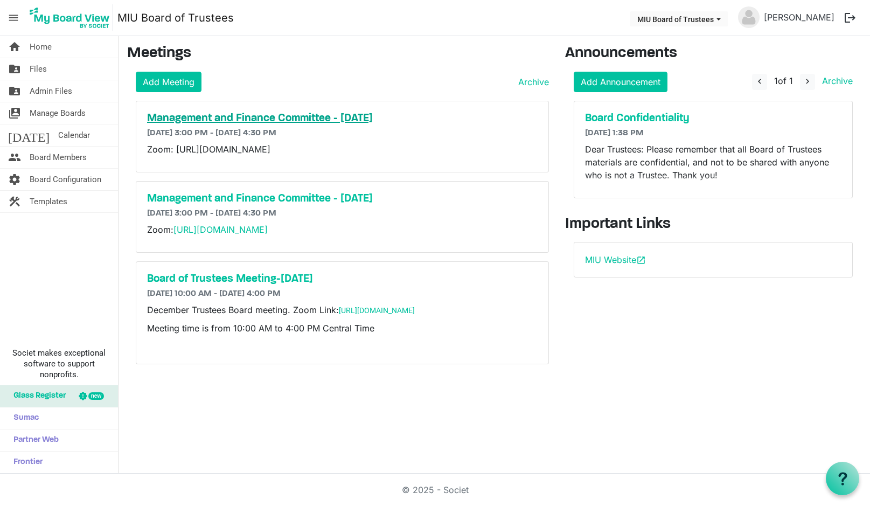
click at [227, 116] on h5 "Management and Finance Committee - [DATE]" at bounding box center [342, 118] width 391 height 13
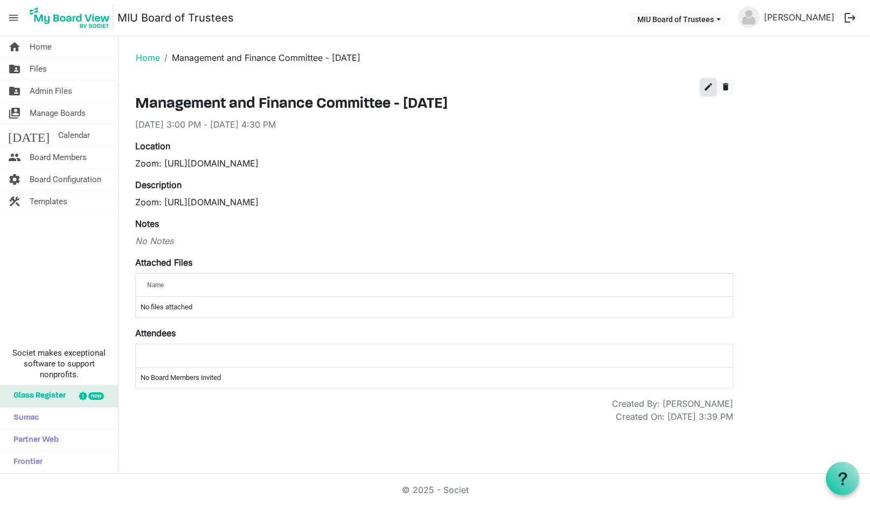
click at [710, 84] on span "edit" at bounding box center [709, 87] width 10 height 10
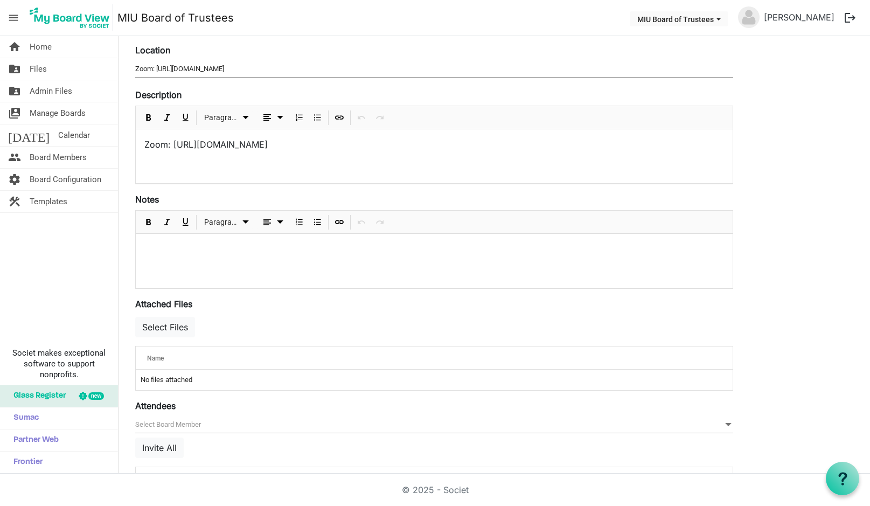
scroll to position [216, 0]
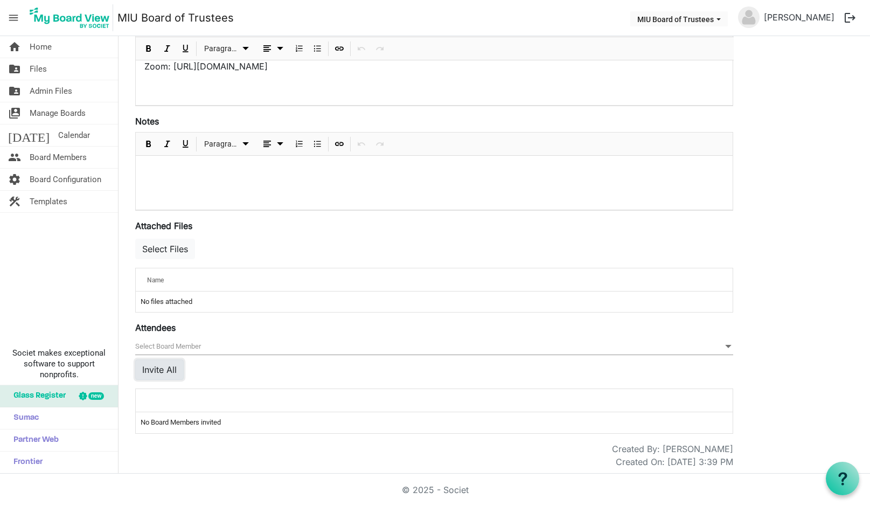
click at [165, 369] on button "Invite All" at bounding box center [159, 369] width 48 height 20
click at [166, 369] on button "Invite All" at bounding box center [159, 369] width 48 height 20
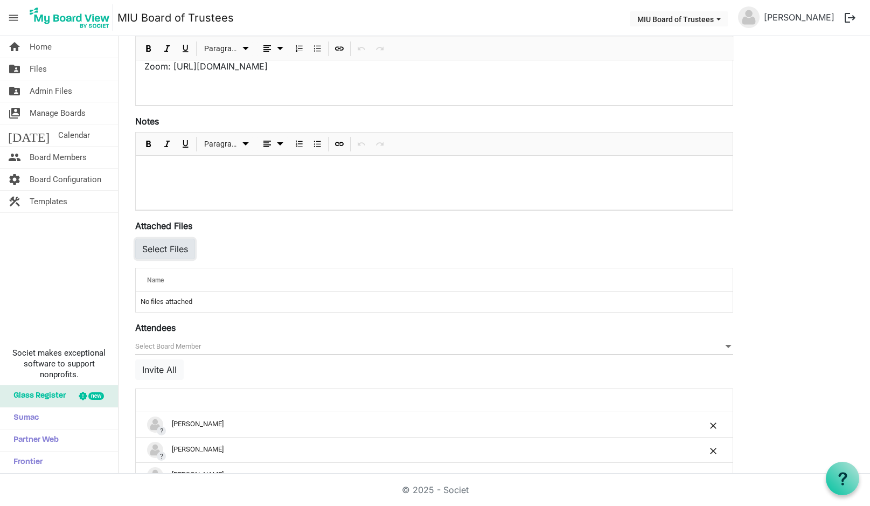
click at [168, 246] on button "Select Files" at bounding box center [165, 249] width 60 height 20
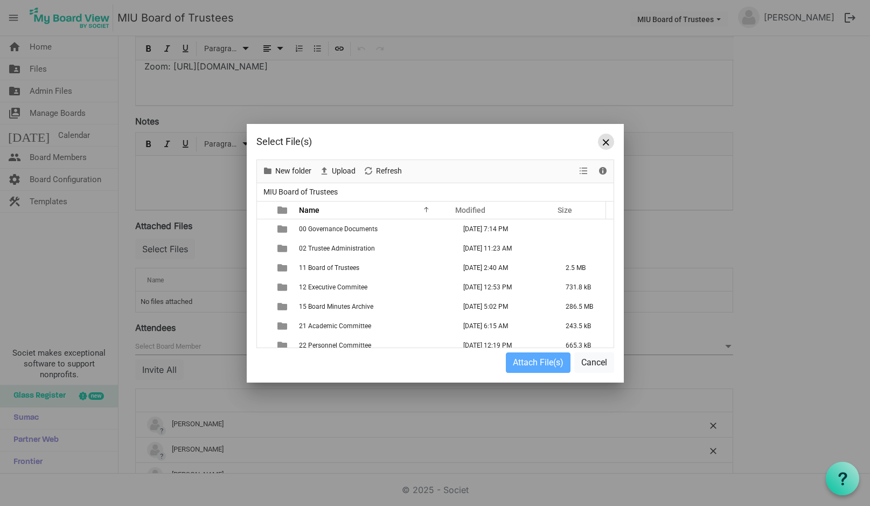
click at [608, 140] on span "Close" at bounding box center [606, 142] width 6 height 6
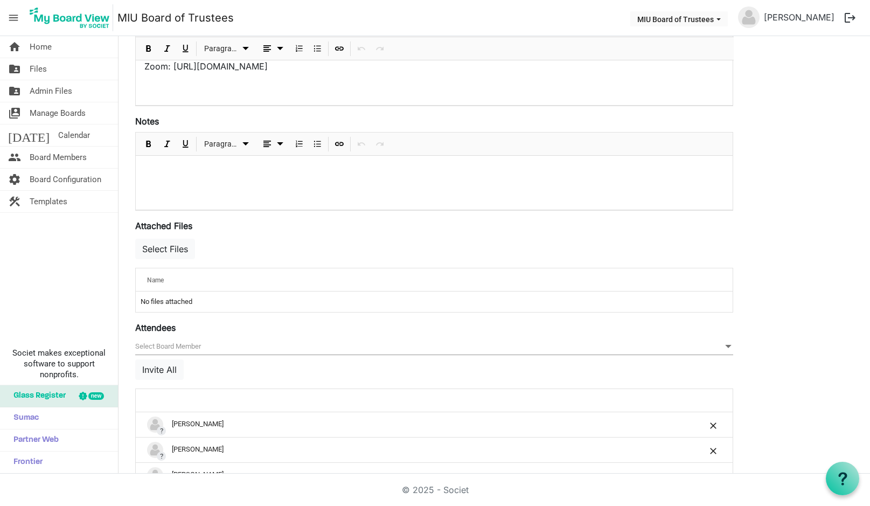
click at [165, 326] on label "Attendees" at bounding box center [155, 327] width 40 height 13
click at [0, 0] on input "Attendees" at bounding box center [0, 0] width 0 height 0
drag, startPoint x: 171, startPoint y: 341, endPoint x: 182, endPoint y: 343, distance: 11.1
click at [178, 342] on span "null" at bounding box center [434, 346] width 598 height 17
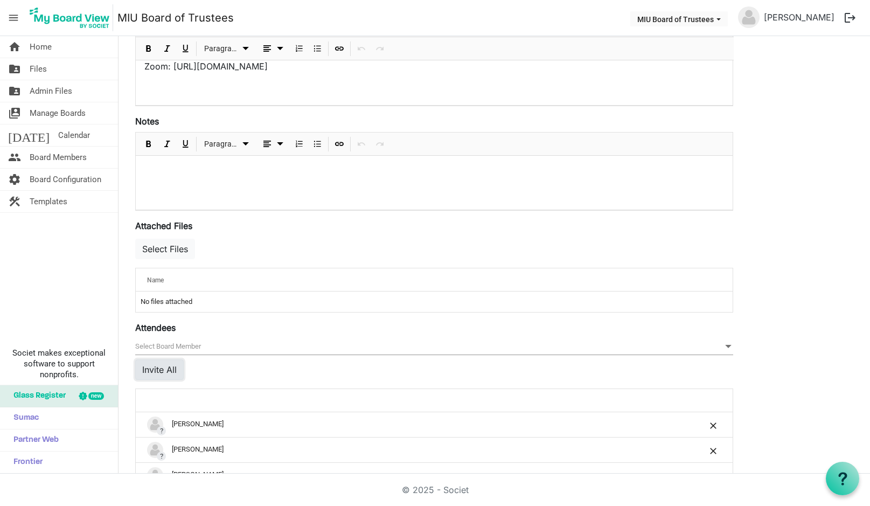
click at [164, 370] on button "Invite All" at bounding box center [159, 369] width 48 height 20
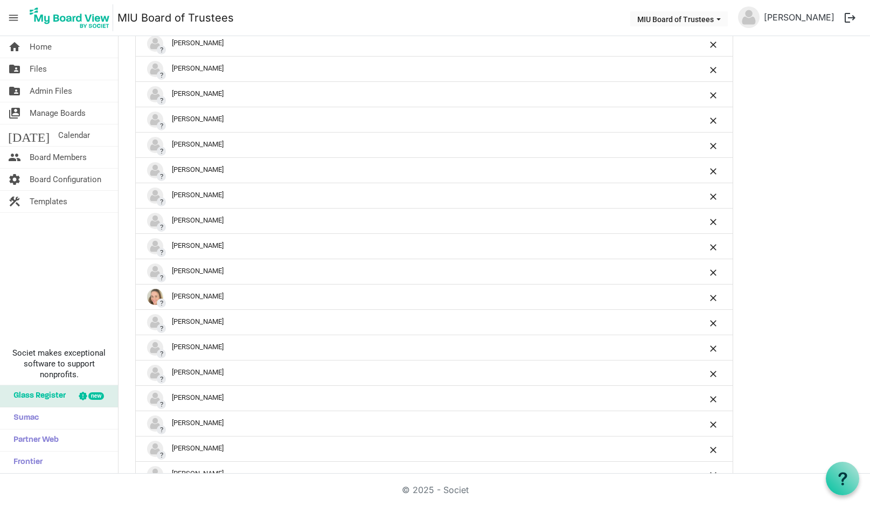
scroll to position [1413, 0]
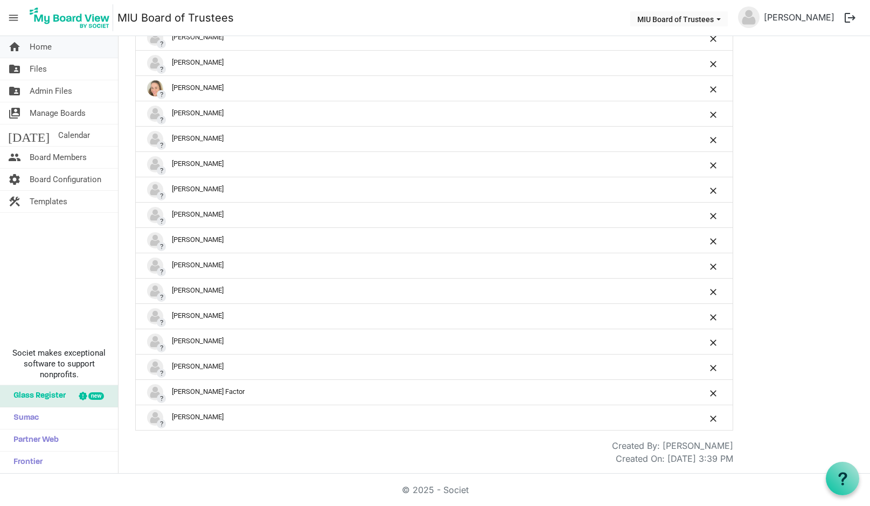
click at [53, 47] on link "home Home" at bounding box center [59, 47] width 118 height 22
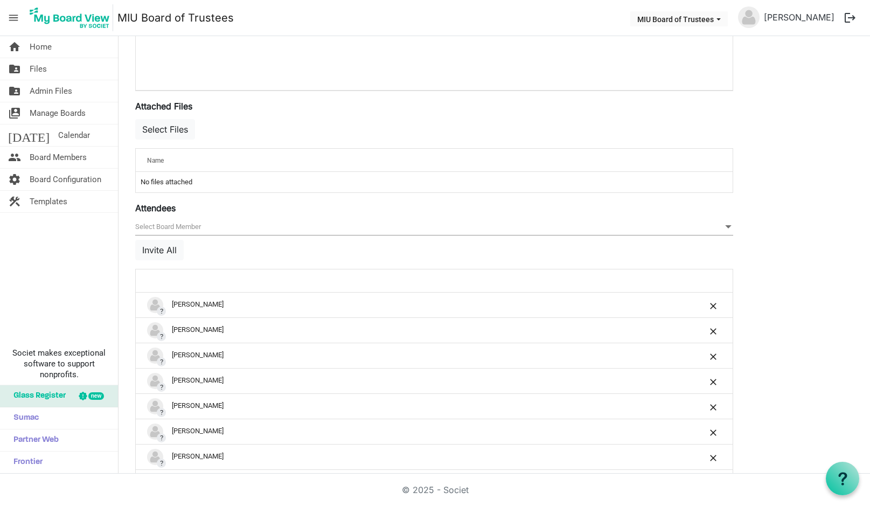
scroll to position [0, 0]
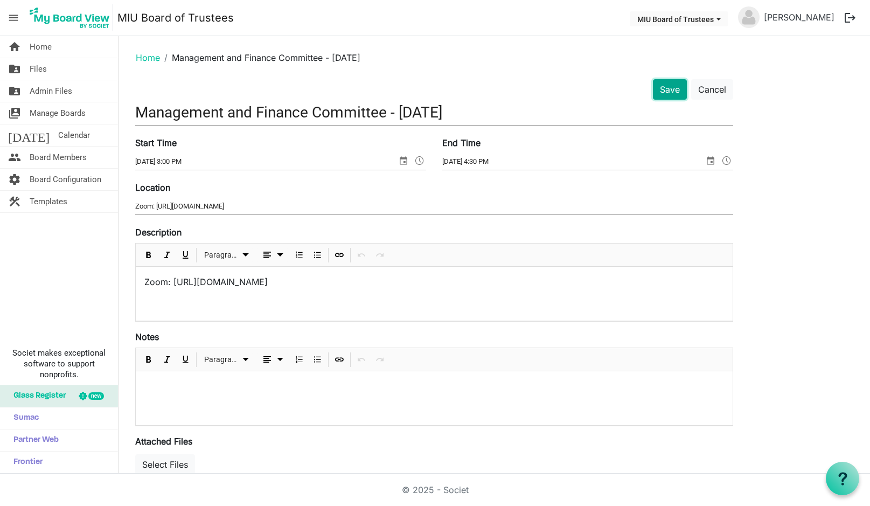
click at [666, 87] on button "Save" at bounding box center [670, 89] width 34 height 20
